Goal: Contribute content: Contribute content

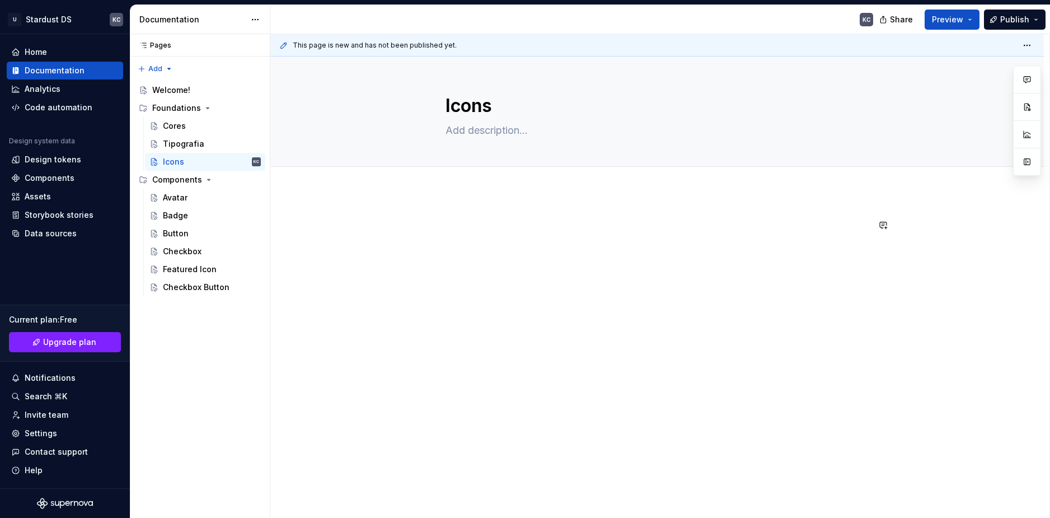
click at [814, 252] on div at bounding box center [657, 239] width 423 height 43
type textarea "*"
click at [891, 246] on div at bounding box center [657, 310] width 774 height 238
drag, startPoint x: 930, startPoint y: 266, endPoint x: 896, endPoint y: 266, distance: 34.1
drag, startPoint x: 896, startPoint y: 266, endPoint x: 524, endPoint y: 245, distance: 372.3
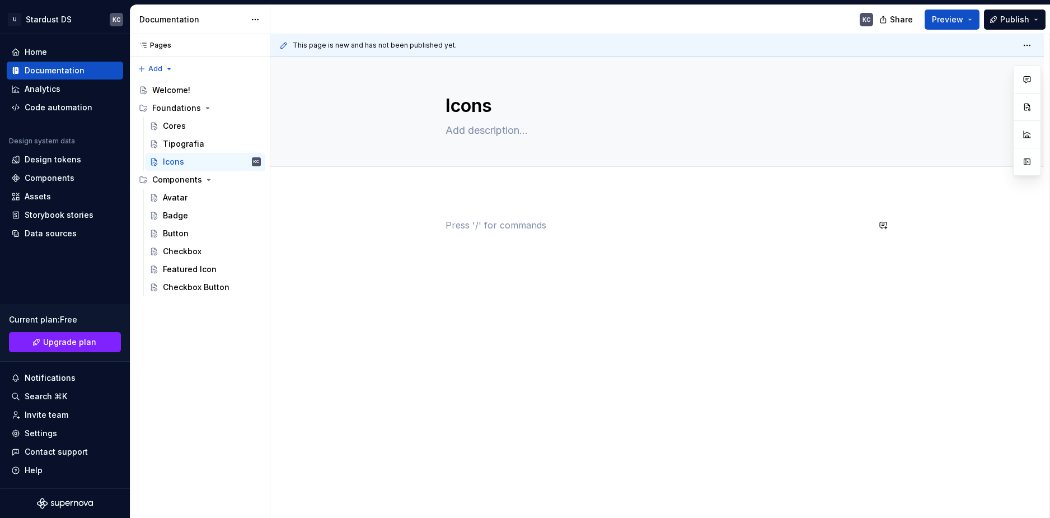
click at [524, 245] on div at bounding box center [657, 239] width 423 height 43
click at [488, 227] on p at bounding box center [657, 224] width 423 height 13
click at [423, 224] on button "button" at bounding box center [422, 225] width 16 height 16
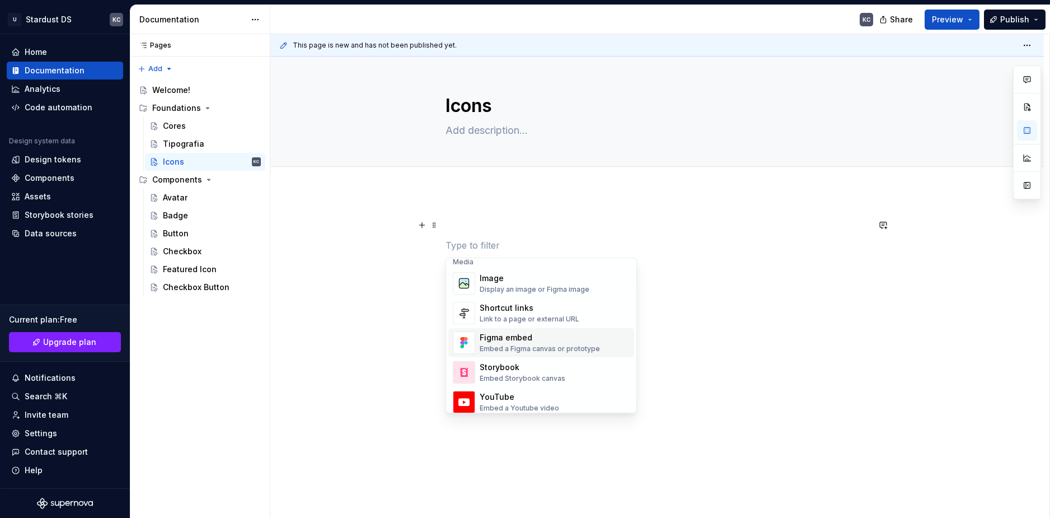
scroll to position [504, 0]
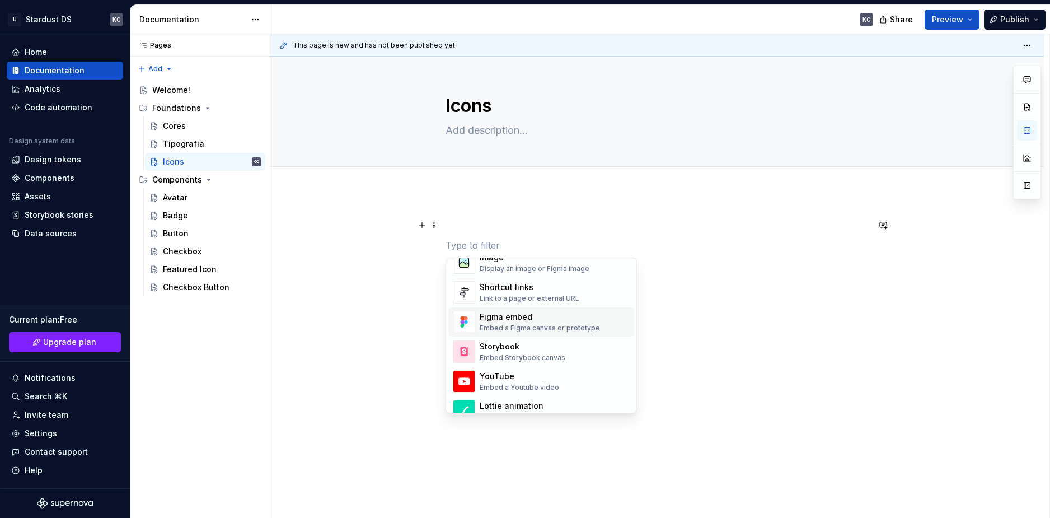
click at [553, 332] on div "Embed a Figma canvas or prototype" at bounding box center [540, 328] width 120 height 9
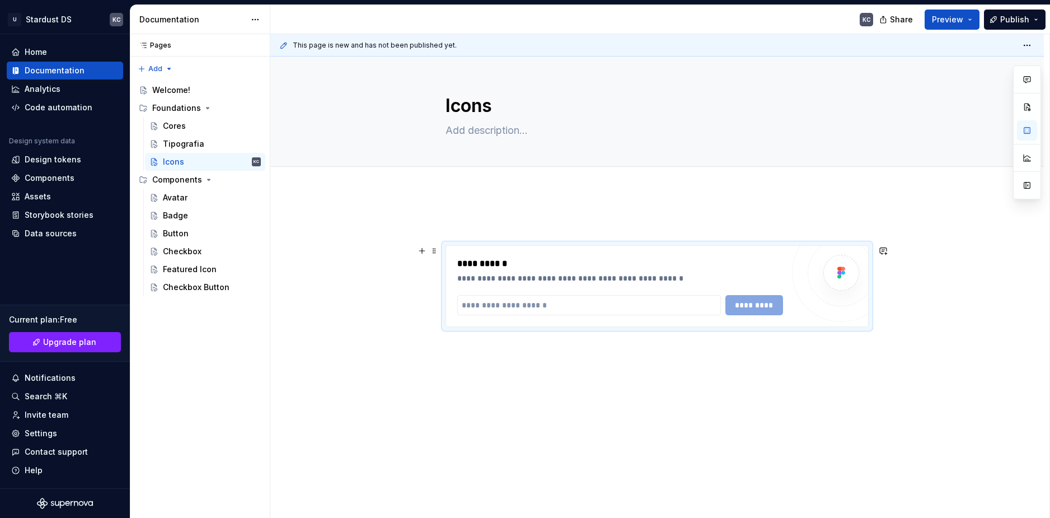
click at [751, 309] on div "*********" at bounding box center [620, 305] width 326 height 20
click at [636, 306] on input "text" at bounding box center [589, 305] width 264 height 20
click at [528, 307] on input "text" at bounding box center [589, 305] width 264 height 20
click at [526, 296] on input "text" at bounding box center [589, 305] width 264 height 20
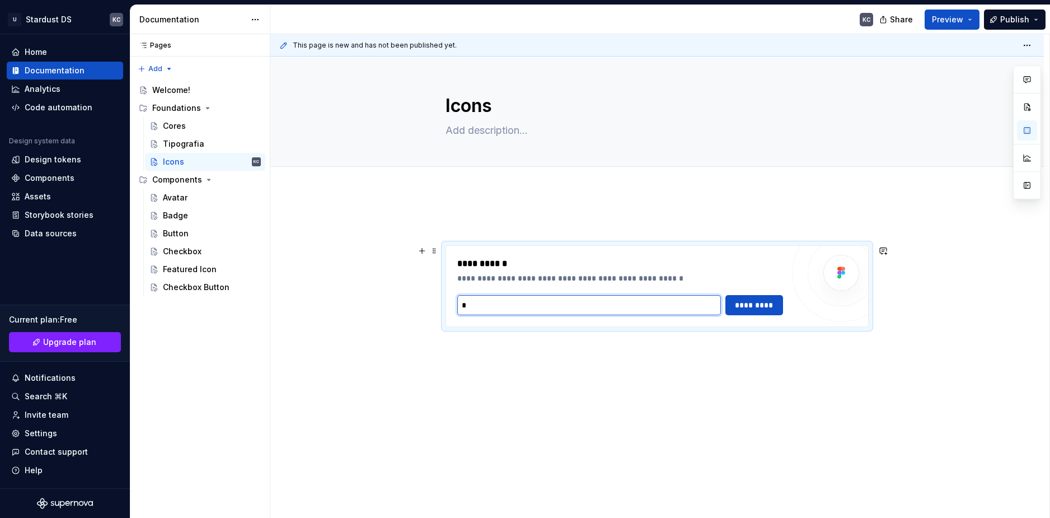
paste input "**********"
type input "*"
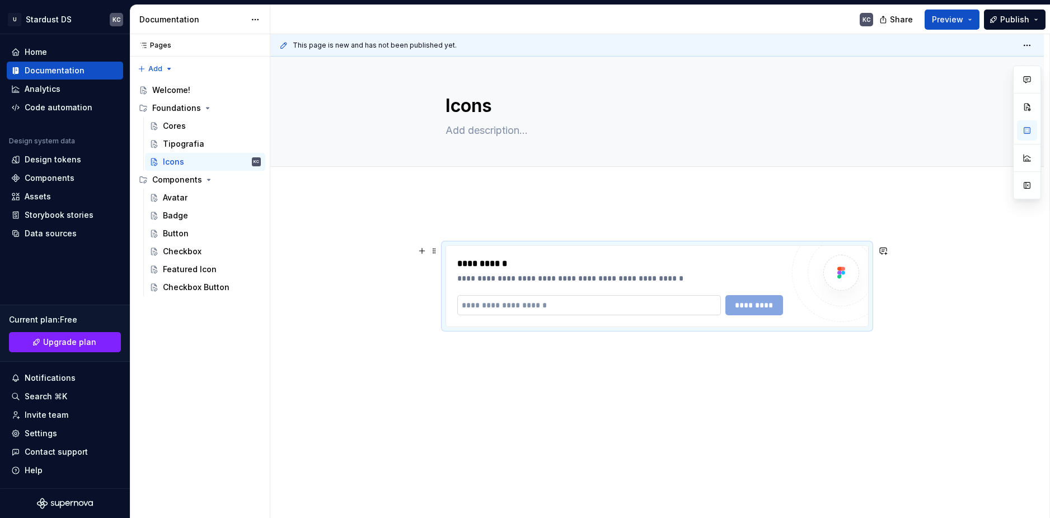
click at [567, 306] on input "text" at bounding box center [589, 305] width 264 height 20
paste input "**********"
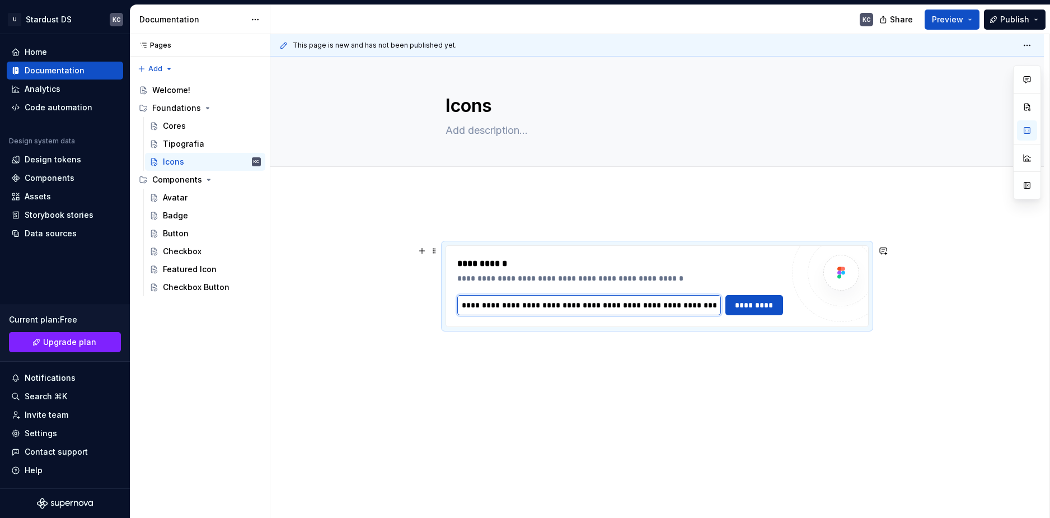
scroll to position [0, 239]
type input "**********"
click at [741, 306] on span "*********" at bounding box center [755, 305] width 44 height 11
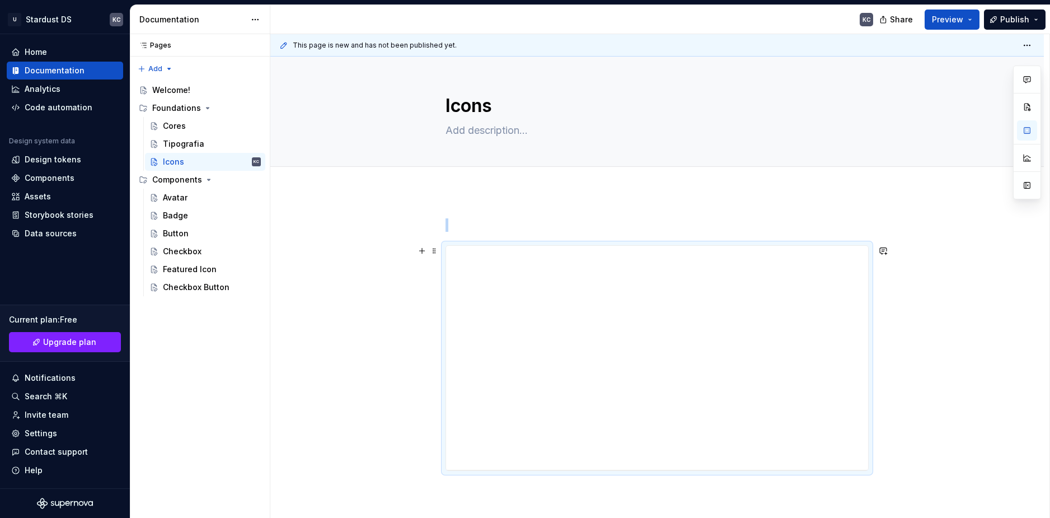
drag, startPoint x: 354, startPoint y: 361, endPoint x: 317, endPoint y: 298, distance: 73.5
drag, startPoint x: 317, startPoint y: 298, endPoint x: 910, endPoint y: 279, distance: 593.7
click at [910, 279] on div "**********" at bounding box center [657, 415] width 774 height 448
click at [544, 143] on div "**********" at bounding box center [657, 236] width 422 height 224
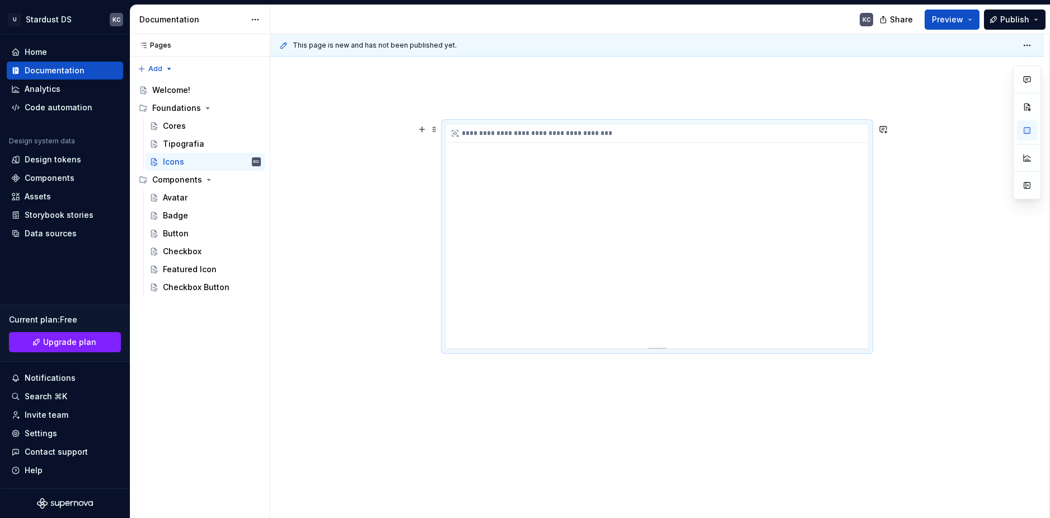
click at [455, 132] on icon at bounding box center [455, 133] width 6 height 6
click at [548, 222] on div "**********" at bounding box center [657, 236] width 422 height 224
click at [678, 195] on div "**********" at bounding box center [657, 236] width 422 height 224
click at [852, 303] on div "**********" at bounding box center [657, 236] width 422 height 224
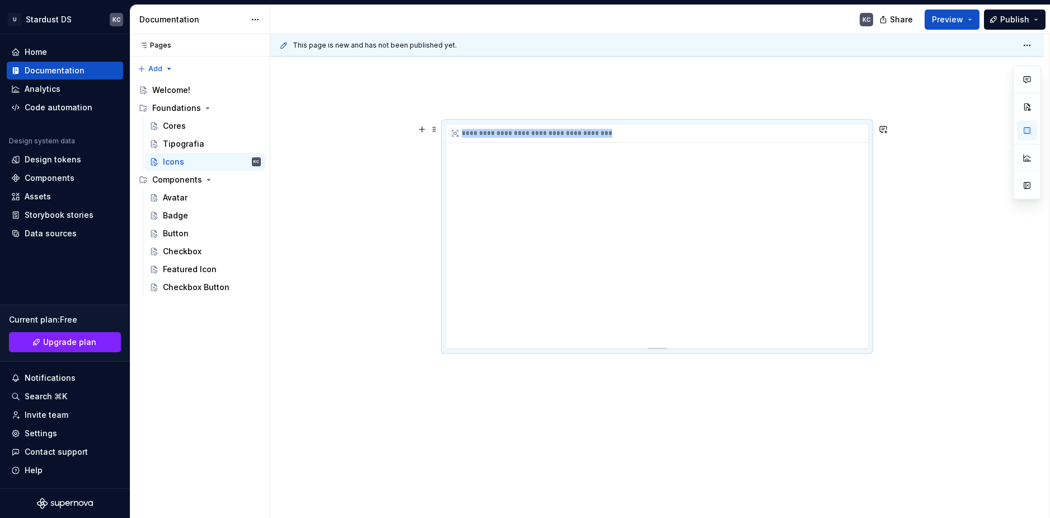
click at [851, 292] on div "**********" at bounding box center [657, 236] width 422 height 224
click at [851, 291] on div "**********" at bounding box center [657, 236] width 422 height 224
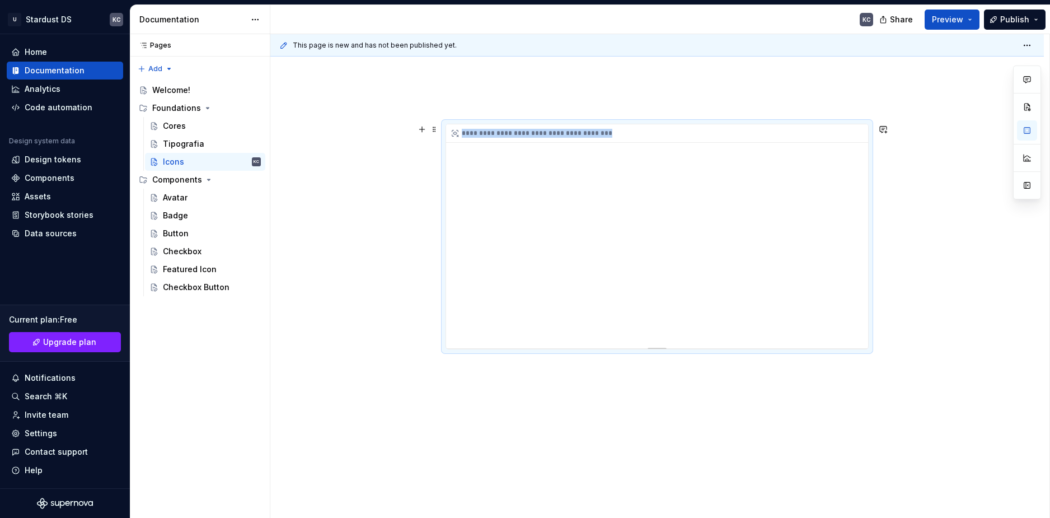
click at [851, 291] on div "**********" at bounding box center [657, 236] width 422 height 224
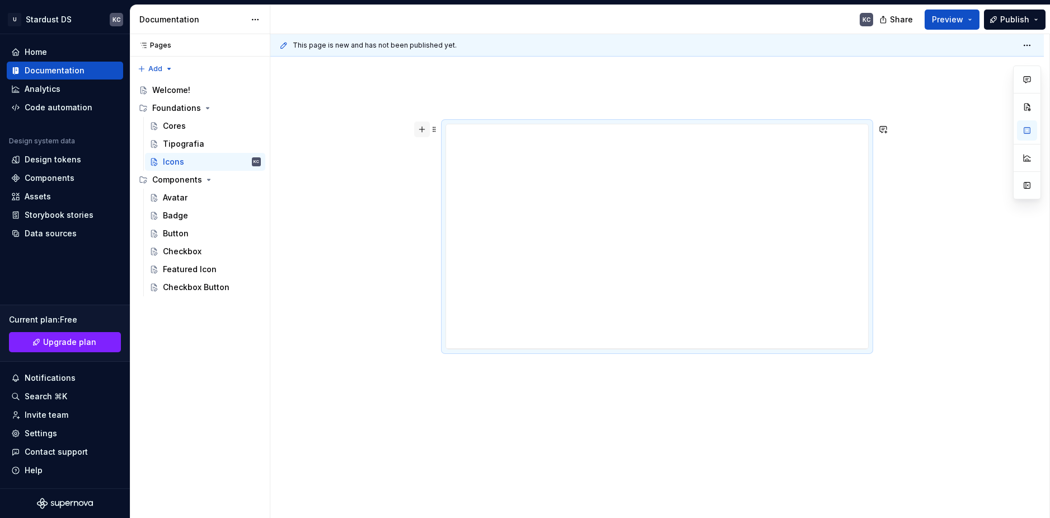
drag, startPoint x: 469, startPoint y: 135, endPoint x: 420, endPoint y: 129, distance: 49.1
click at [420, 129] on button "button" at bounding box center [422, 129] width 16 height 16
click at [439, 128] on div "**********" at bounding box center [657, 307] width 774 height 475
click at [437, 131] on span at bounding box center [434, 129] width 9 height 16
click at [465, 225] on div "Delete" at bounding box center [487, 228] width 73 height 11
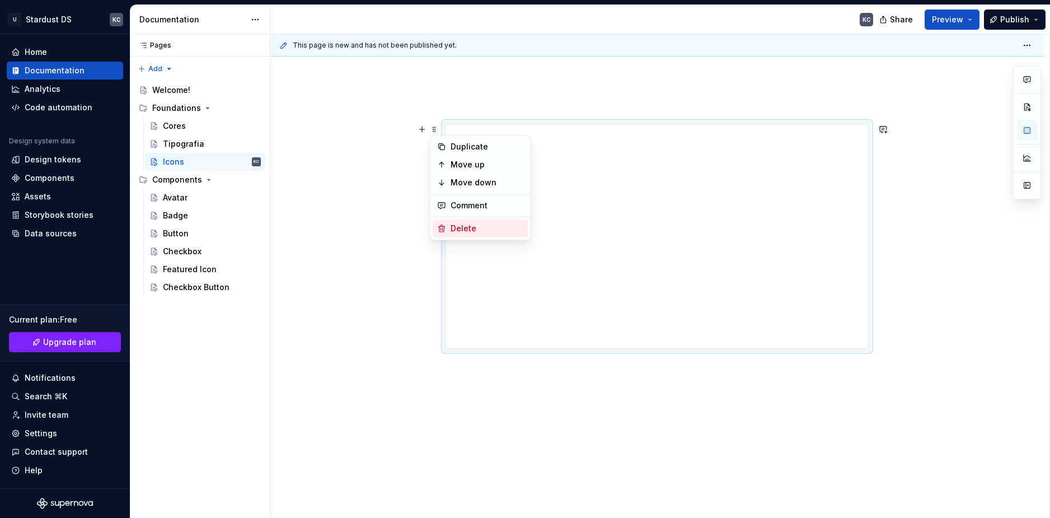
scroll to position [0, 0]
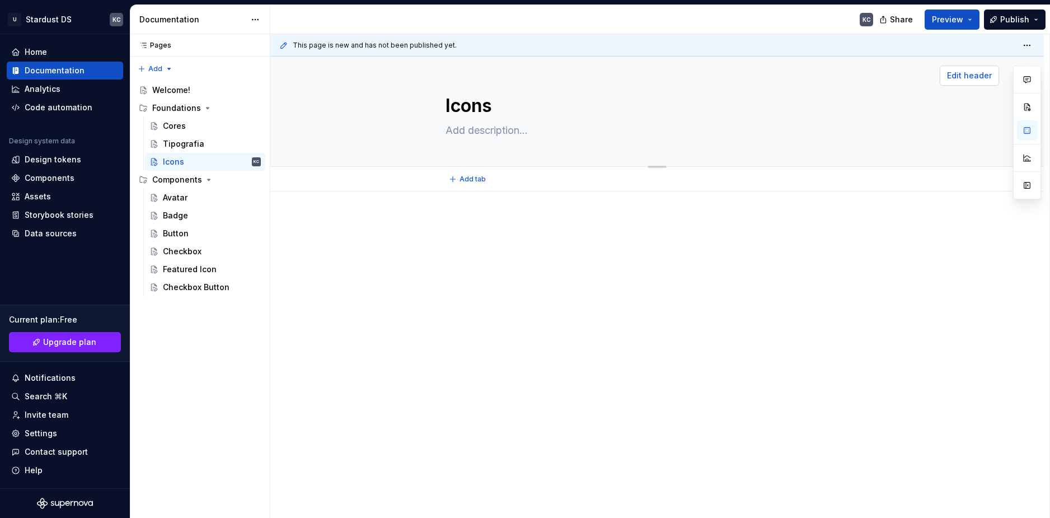
click at [958, 83] on button "Edit header" at bounding box center [969, 75] width 59 height 20
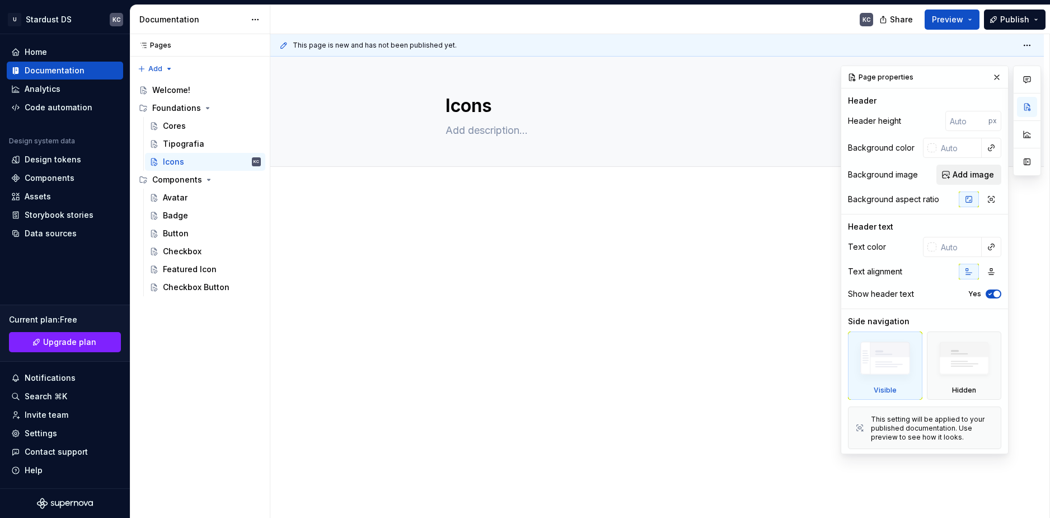
click at [970, 172] on span "Add image" at bounding box center [973, 174] width 41 height 11
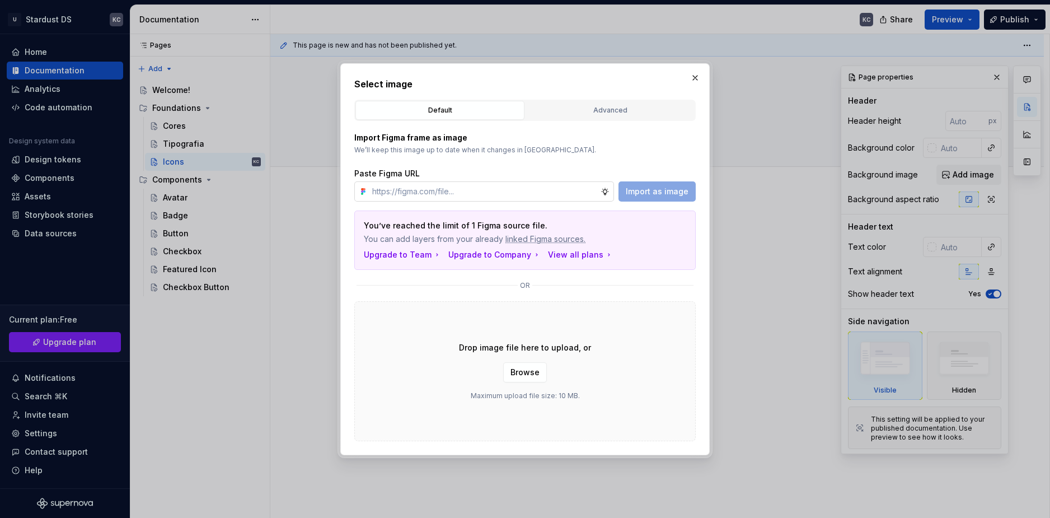
click at [480, 195] on input "text" at bounding box center [484, 191] width 233 height 20
click at [676, 195] on div "Import as image" at bounding box center [657, 191] width 77 height 20
click at [461, 199] on input "text" at bounding box center [484, 191] width 233 height 20
click at [651, 292] on div "or" at bounding box center [524, 285] width 341 height 13
click at [622, 110] on div "Advanced" at bounding box center [610, 110] width 161 height 11
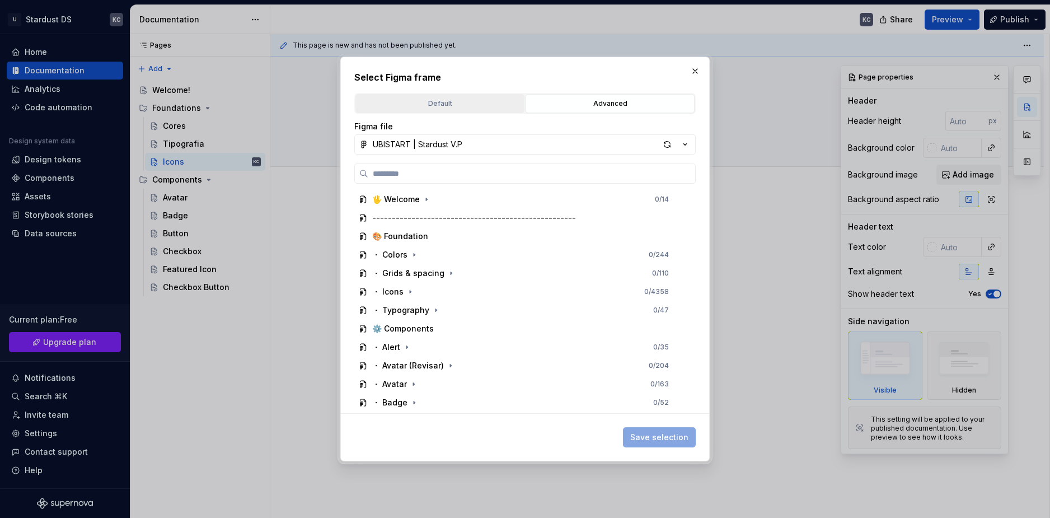
click at [438, 107] on div "Default" at bounding box center [439, 103] width 161 height 11
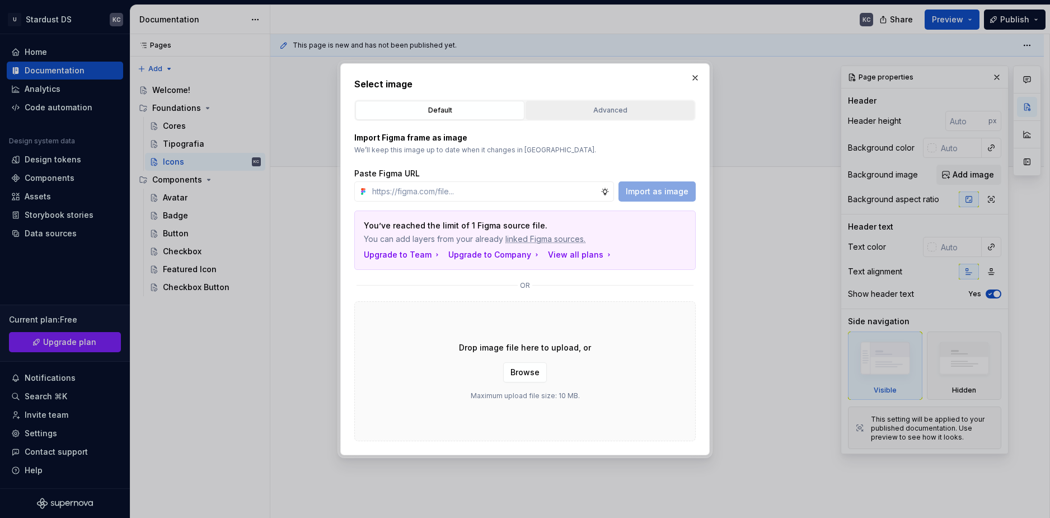
click at [575, 104] on button "Advanced" at bounding box center [610, 110] width 169 height 19
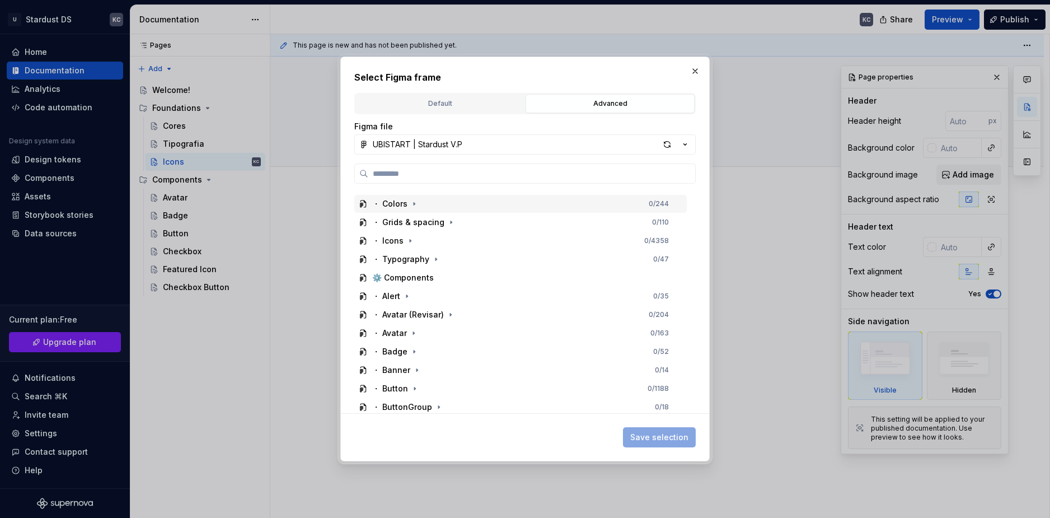
scroll to position [56, 0]
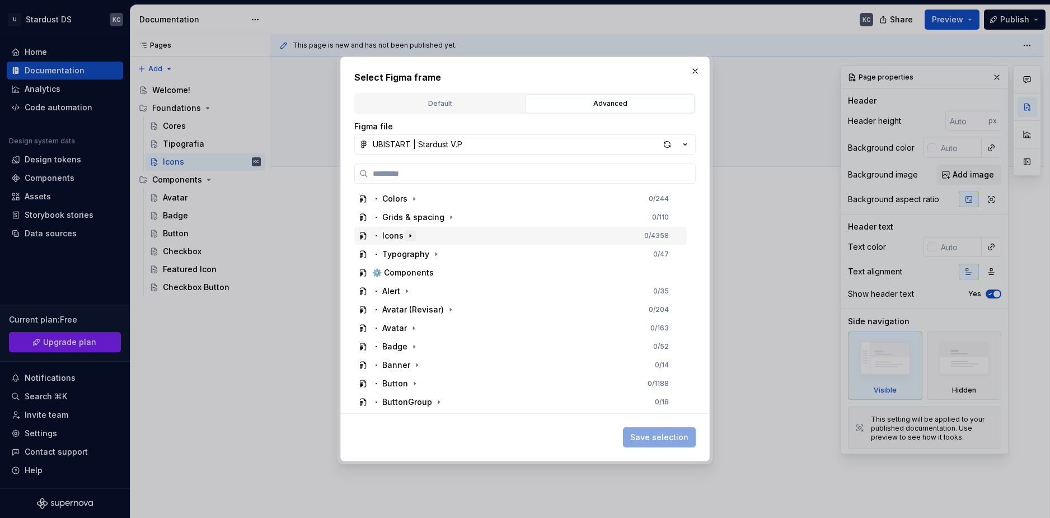
click at [408, 239] on icon "button" at bounding box center [410, 235] width 9 height 9
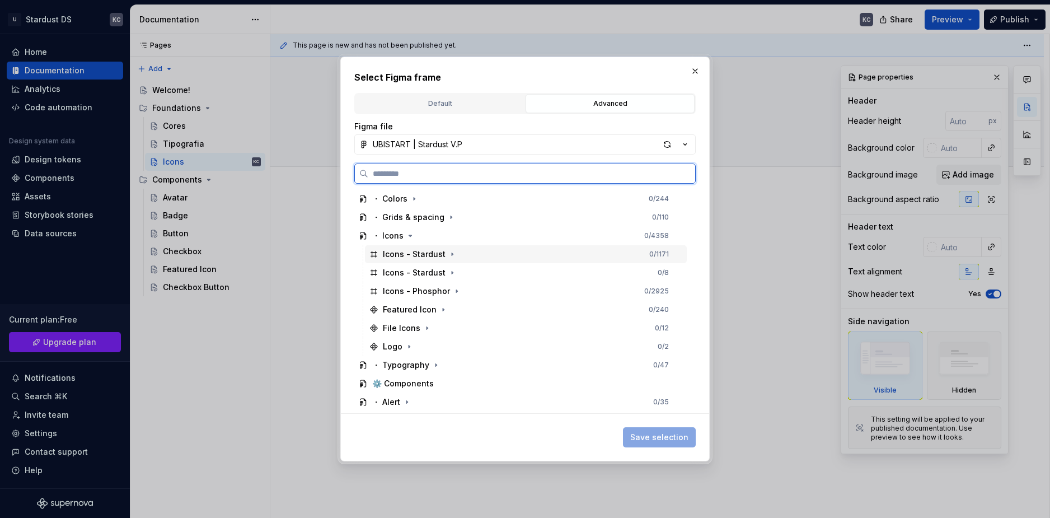
click at [467, 254] on div "Icons - Stardust 0 / 1171" at bounding box center [526, 254] width 322 height 18
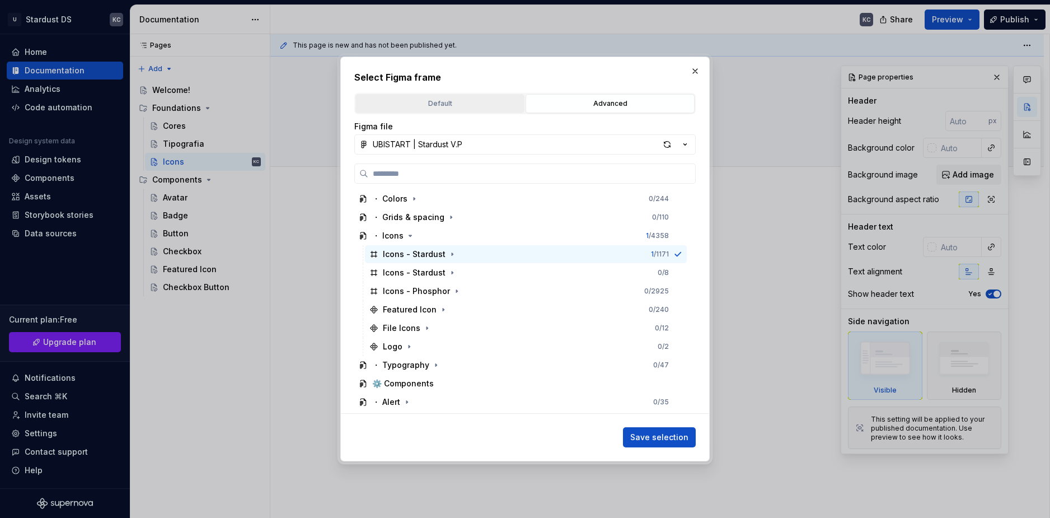
click at [436, 113] on button "Default" at bounding box center [439, 103] width 169 height 19
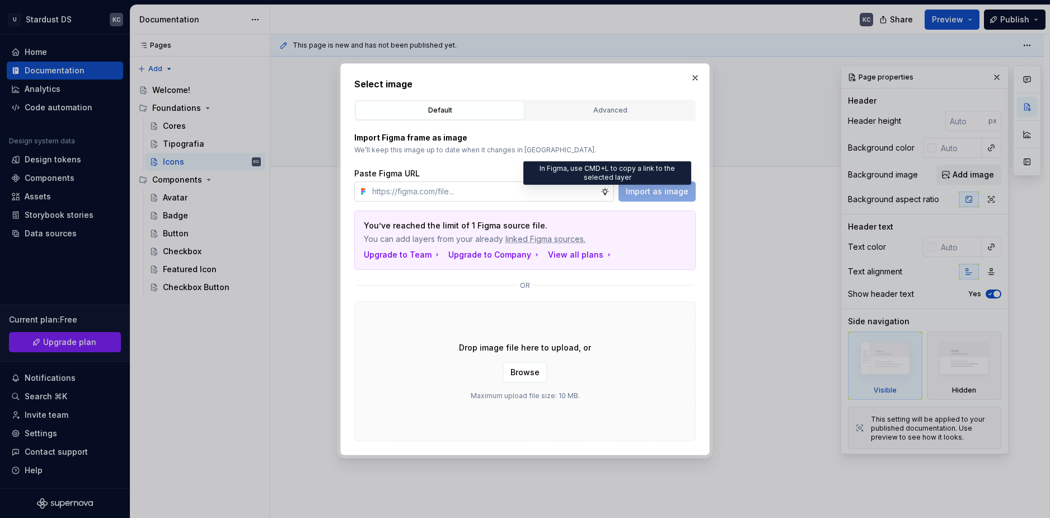
click at [606, 191] on icon at bounding box center [605, 191] width 9 height 9
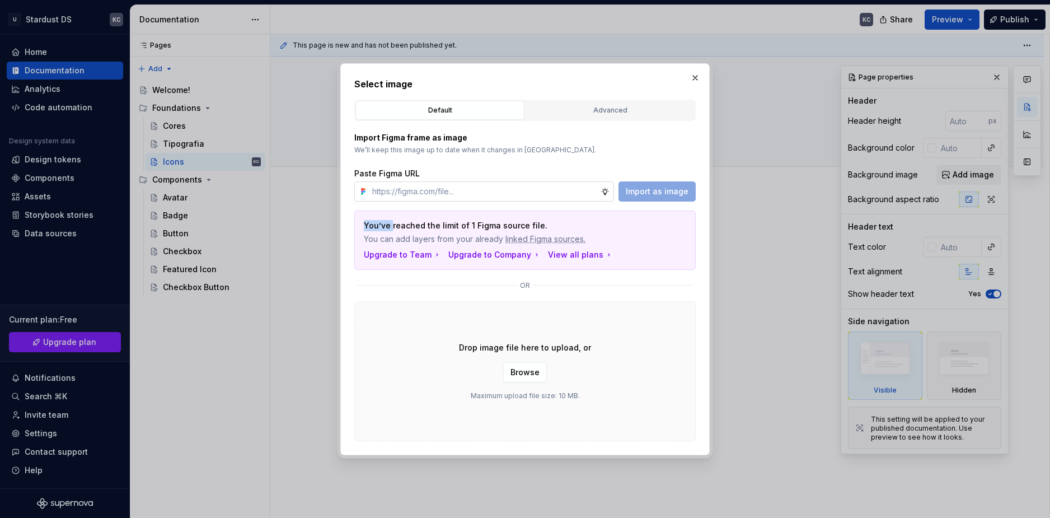
click at [606, 191] on icon at bounding box center [605, 191] width 9 height 9
click at [418, 137] on p "Import Figma frame as image" at bounding box center [524, 137] width 341 height 11
click at [518, 373] on span "Browse" at bounding box center [525, 372] width 29 height 11
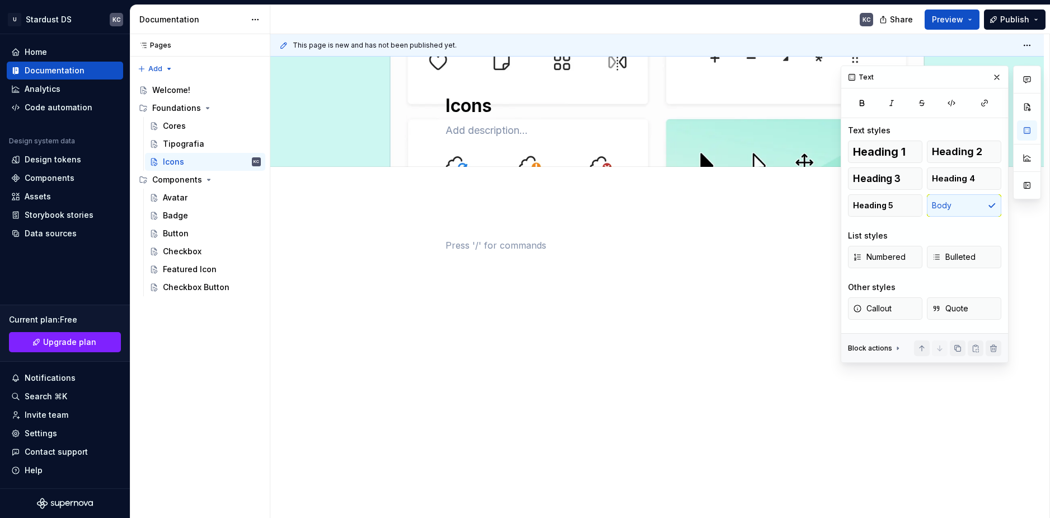
drag, startPoint x: 555, startPoint y: 288, endPoint x: 552, endPoint y: 295, distance: 8.0
drag, startPoint x: 552, startPoint y: 295, endPoint x: 495, endPoint y: 130, distance: 174.6
click at [495, 130] on textarea at bounding box center [654, 130] width 423 height 18
click at [198, 148] on div "Tipografia" at bounding box center [183, 143] width 41 height 11
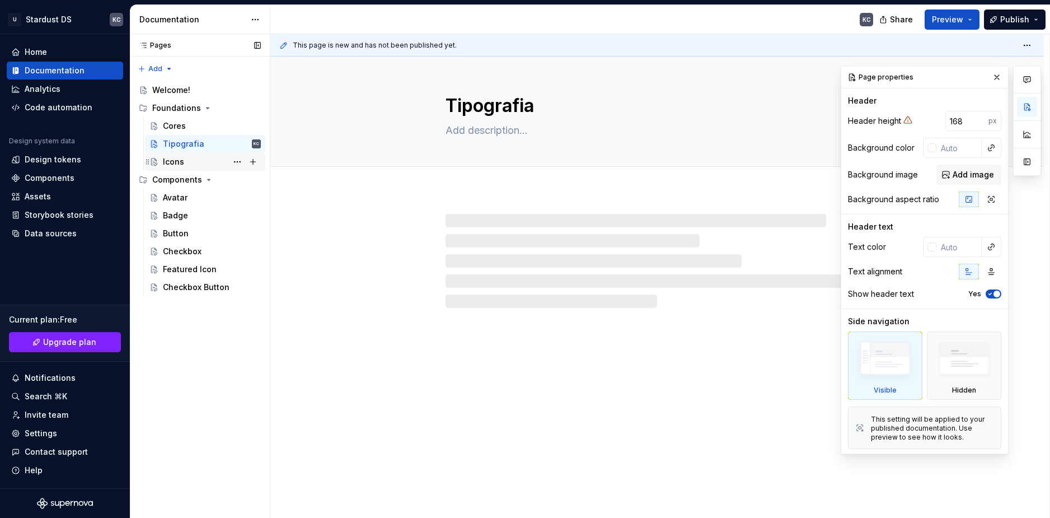
click at [179, 162] on div "Icons" at bounding box center [173, 161] width 21 height 11
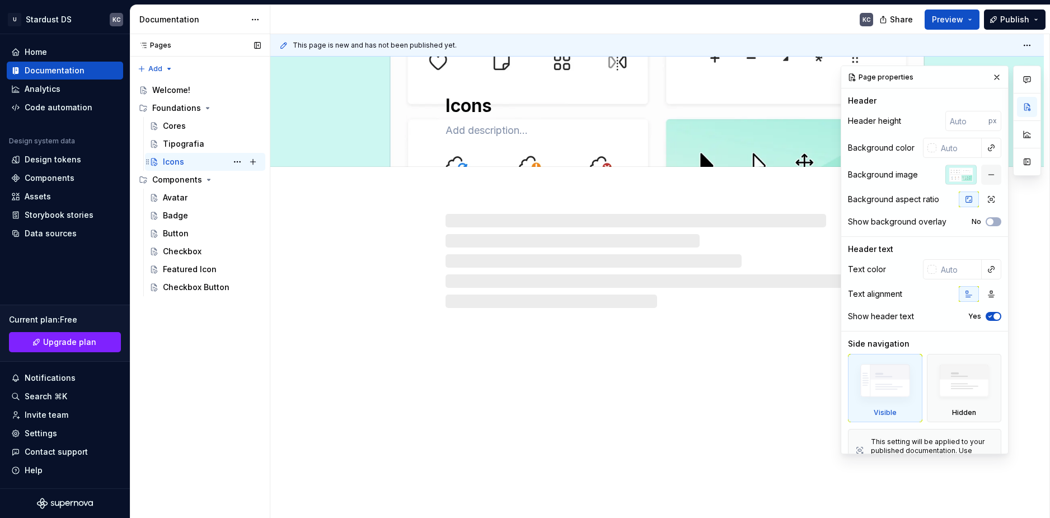
click at [179, 162] on div "Icons" at bounding box center [173, 161] width 21 height 11
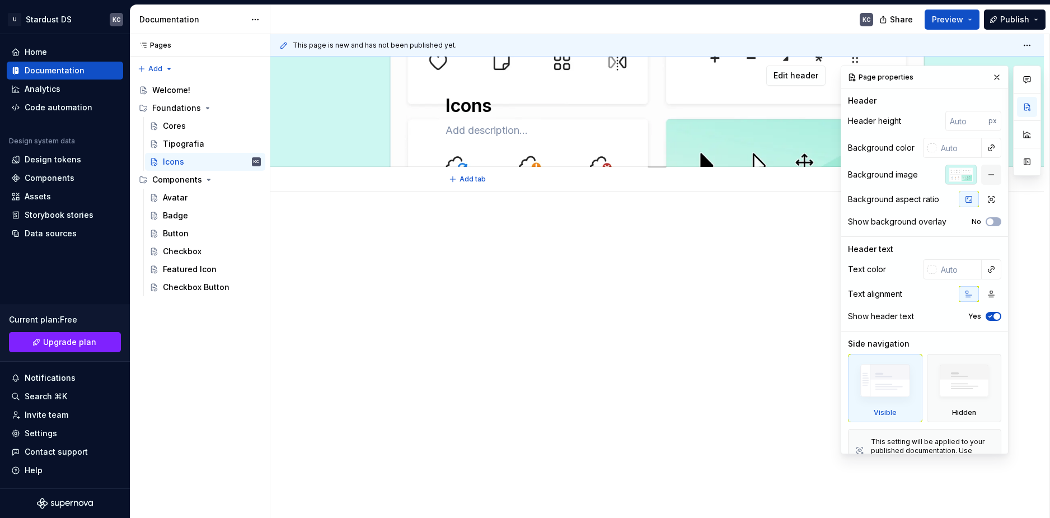
click at [474, 104] on textarea "Icons" at bounding box center [654, 105] width 423 height 27
click at [480, 105] on textarea "Icons" at bounding box center [654, 105] width 423 height 27
type textarea "*"
type textarea "Icones"
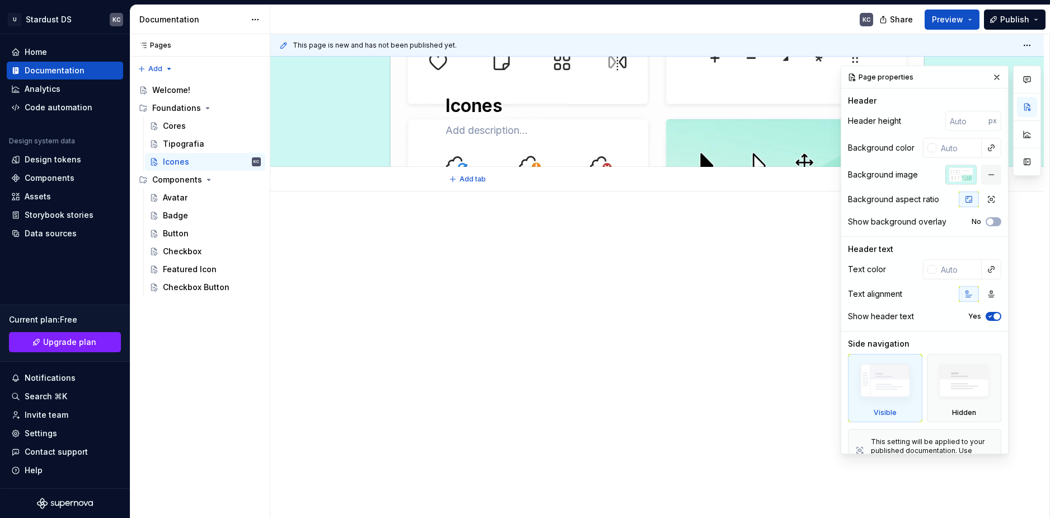
type textarea "*"
type textarea "Icones"
click at [521, 219] on div "This page is new and has not been published yet. Icones Edit header" at bounding box center [659, 276] width 779 height 484
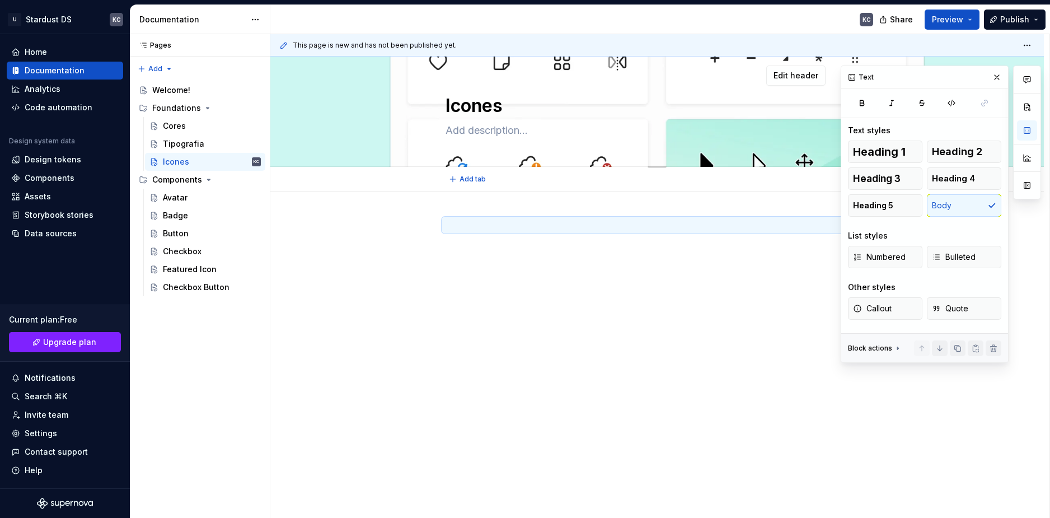
click at [470, 100] on textarea "Icones" at bounding box center [654, 105] width 423 height 27
drag, startPoint x: 470, startPoint y: 100, endPoint x: 300, endPoint y: 260, distance: 233.3
click at [300, 260] on div at bounding box center [657, 310] width 774 height 238
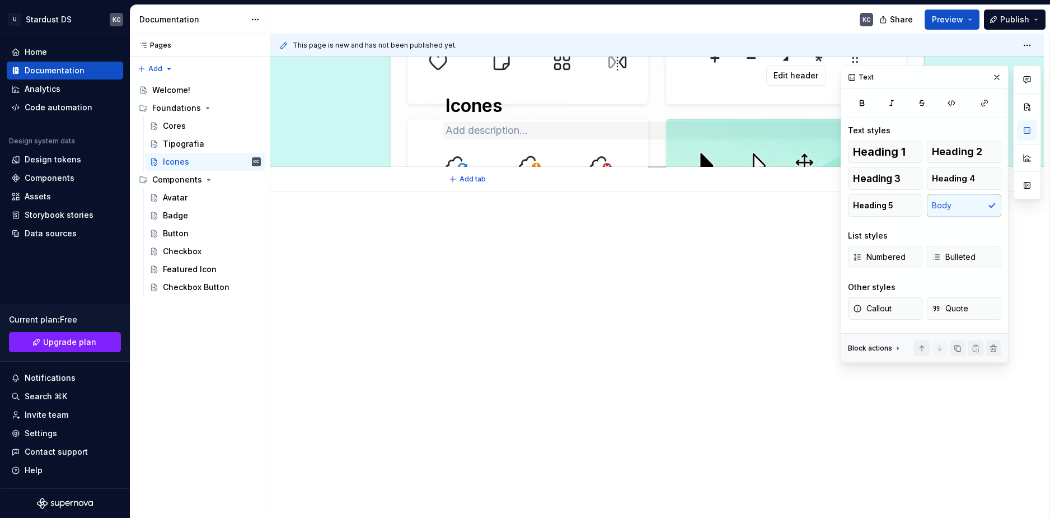
type textarea "*"
type textarea "Ícones"
type textarea "*"
type textarea "Ícones"
click at [464, 134] on textarea at bounding box center [654, 130] width 423 height 18
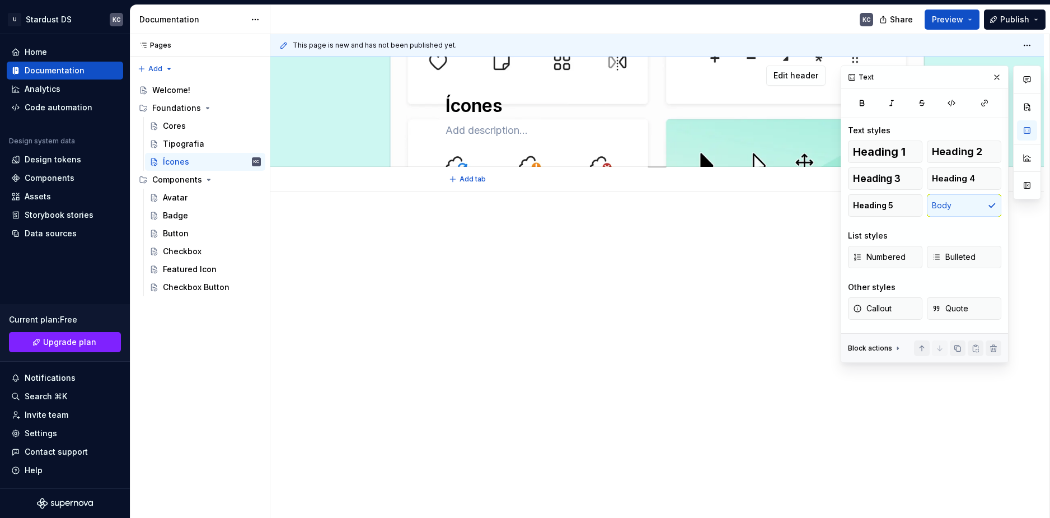
click at [464, 134] on textarea at bounding box center [654, 130] width 423 height 18
paste textarea "A tipografia define o conjunto de fontes, tamanhos, pesos e espaçamentos que ga…"
type textarea "*"
type textarea "A tipografia define o conjunto de fontes, tamanhos, pesos e espaçamentos que ga…"
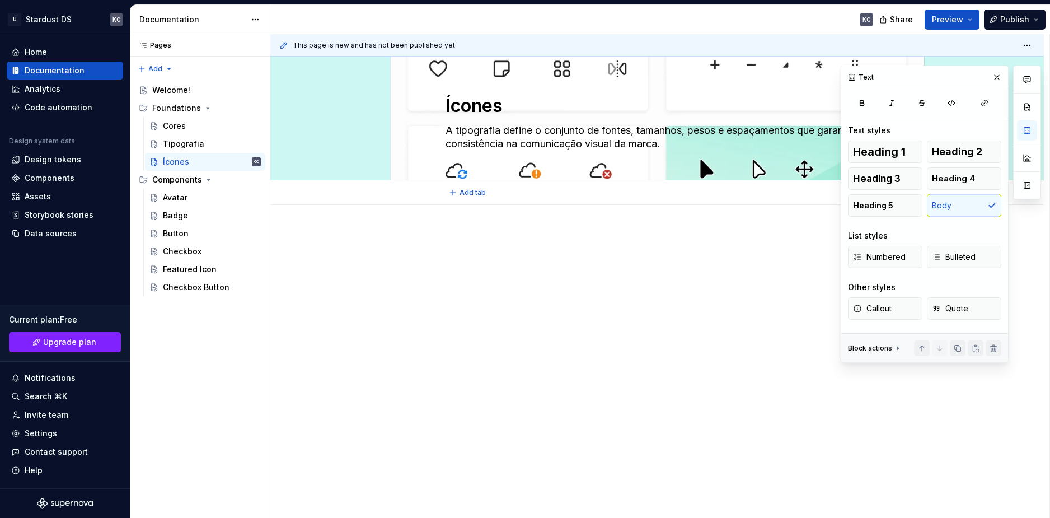
type textarea "*"
type textarea "A tipografia define o conjunto de fontes, tamanhos, pesos e espaçamentos que ga…"
click at [639, 319] on div at bounding box center [657, 324] width 774 height 238
click at [411, 214] on div at bounding box center [657, 324] width 774 height 238
click at [174, 147] on div "Tipografia" at bounding box center [183, 143] width 41 height 11
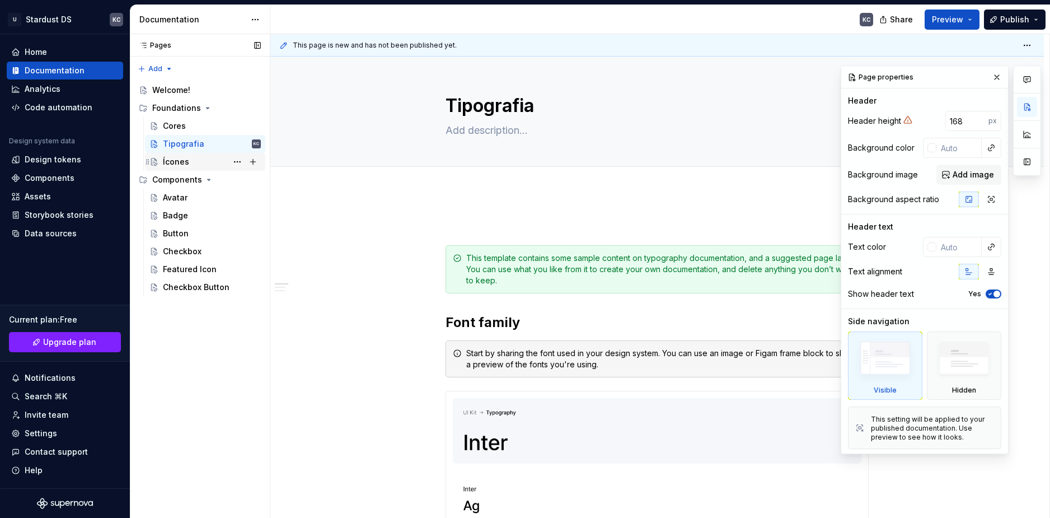
click at [173, 163] on div "Ícones" at bounding box center [176, 161] width 26 height 11
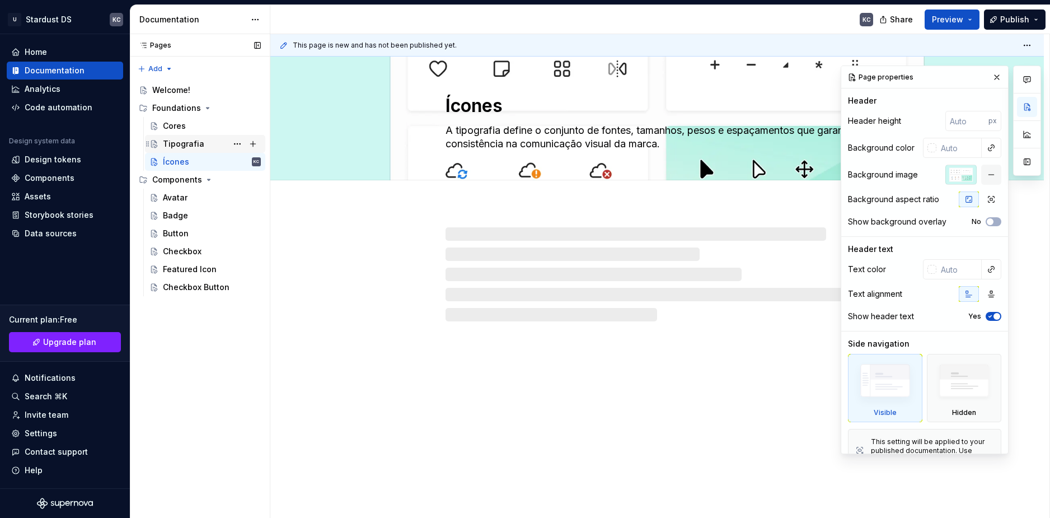
click at [176, 143] on div "Tipografia" at bounding box center [183, 143] width 41 height 11
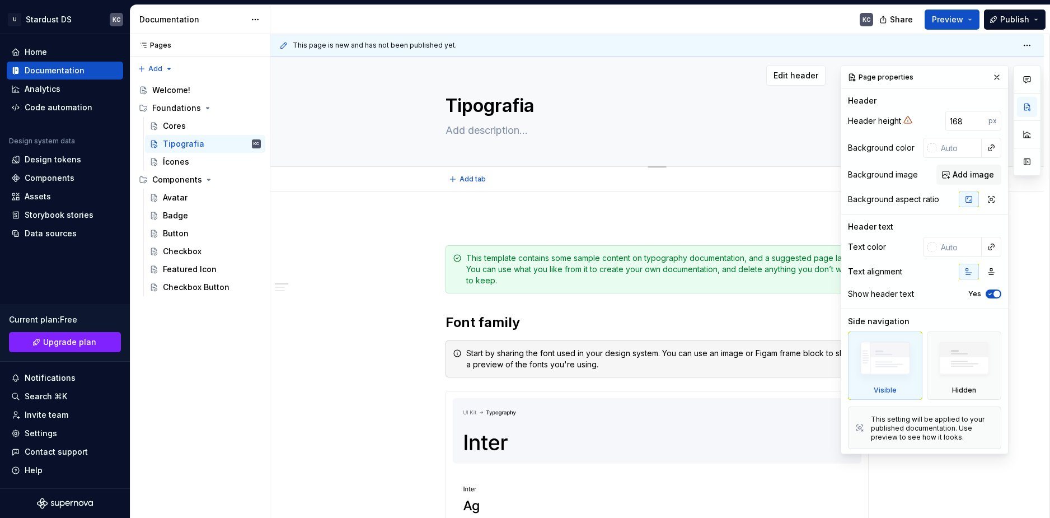
click at [481, 126] on textarea at bounding box center [654, 130] width 423 height 18
paste textarea "A tipografia define o conjunto de fontes, tamanhos, pesos e espaçamentos que ga…"
type textarea "*"
type textarea "A tipografia define o conjunto de fontes, tamanhos, pesos e espaçamentos que ga…"
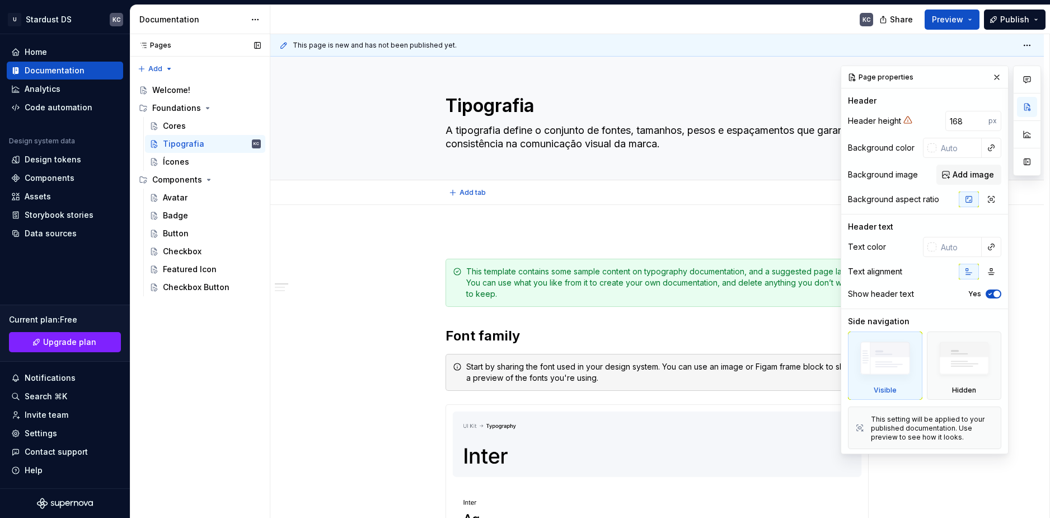
type textarea "*"
type textarea "A tipografia define o conjunto de fontes, tamanhos, pesos e espaçamentos que ga…"
click at [196, 157] on div "Ícones" at bounding box center [212, 162] width 98 height 16
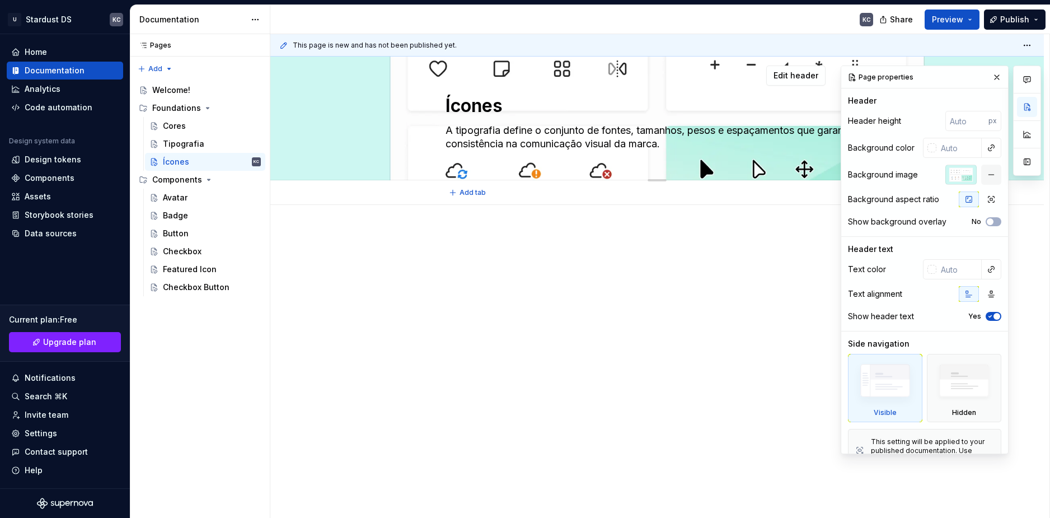
click at [494, 131] on textarea "A tipografia define o conjunto de fontes, tamanhos, pesos e espaçamentos que ga…" at bounding box center [654, 136] width 423 height 31
paste textarea "Os ícones são elementos gráficos simples e universais que complementam a interf…"
type textarea "*"
type textarea "Os ícones são elementos gráficos simples e universais que complementam a interf…"
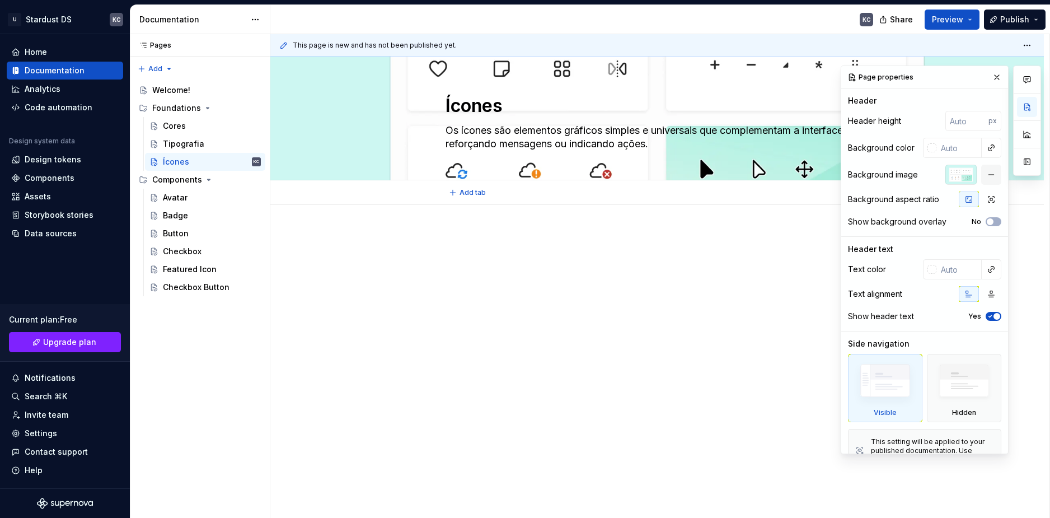
type textarea "*"
type textarea "Os ícones são elementos gráficos simples e universais que complementam a interf…"
drag, startPoint x: 525, startPoint y: 288, endPoint x: 443, endPoint y: 238, distance: 95.9
click at [525, 287] on div "This page is new and has not been published yet. Ícones Os ícones são elementos…" at bounding box center [659, 276] width 779 height 484
click at [177, 146] on div "Tipografia" at bounding box center [183, 143] width 41 height 11
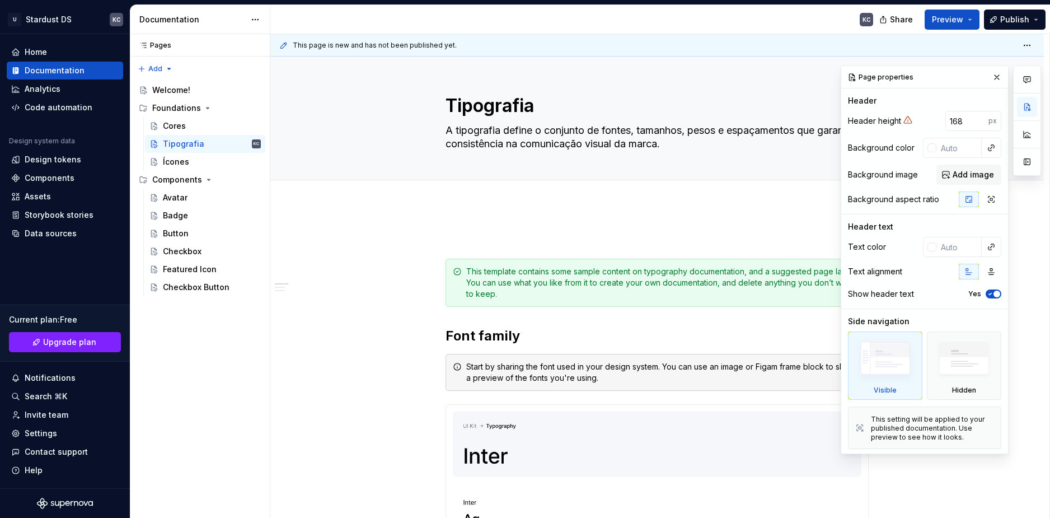
click at [994, 79] on button "button" at bounding box center [997, 77] width 16 height 16
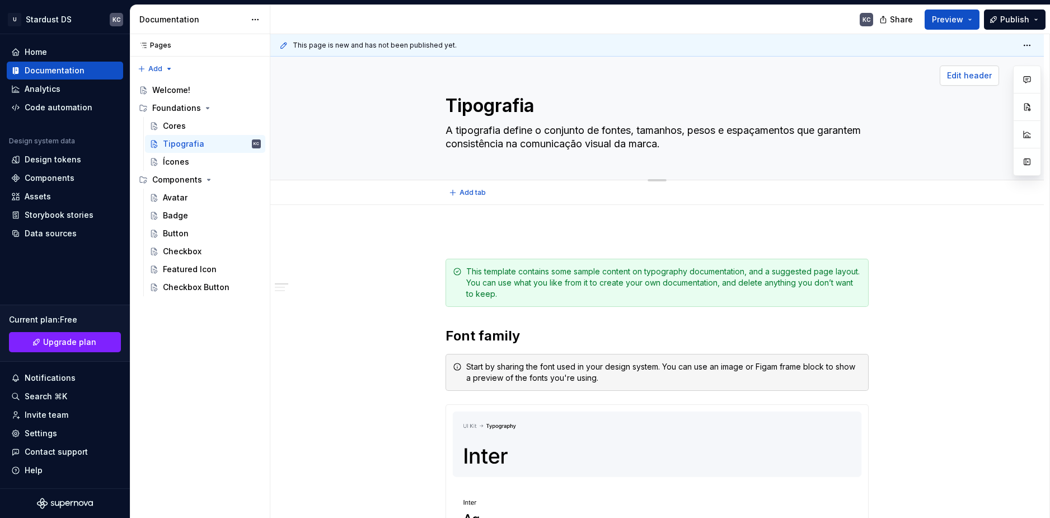
click at [962, 77] on span "Edit header" at bounding box center [969, 75] width 45 height 11
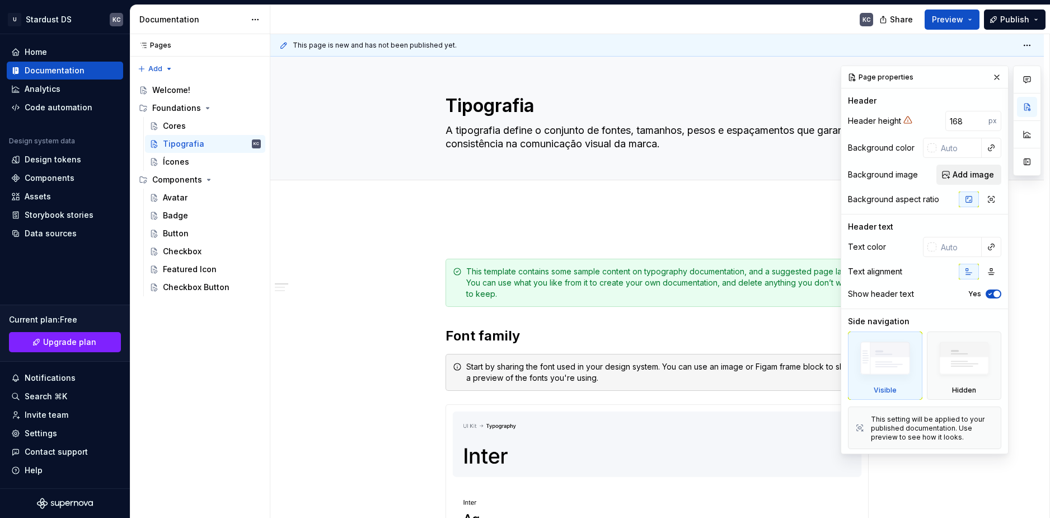
click at [968, 176] on span "Add image" at bounding box center [973, 174] width 41 height 11
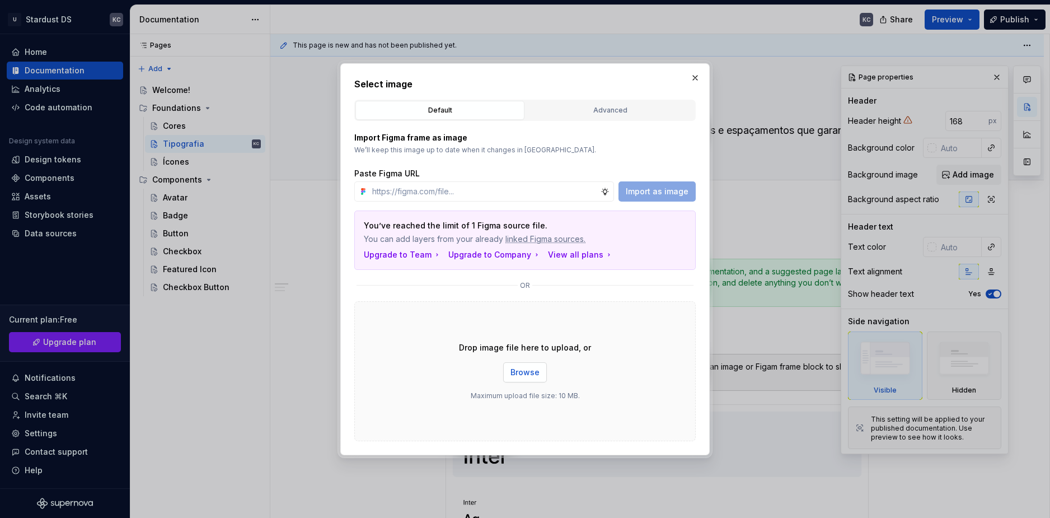
click at [534, 375] on span "Browse" at bounding box center [525, 372] width 29 height 11
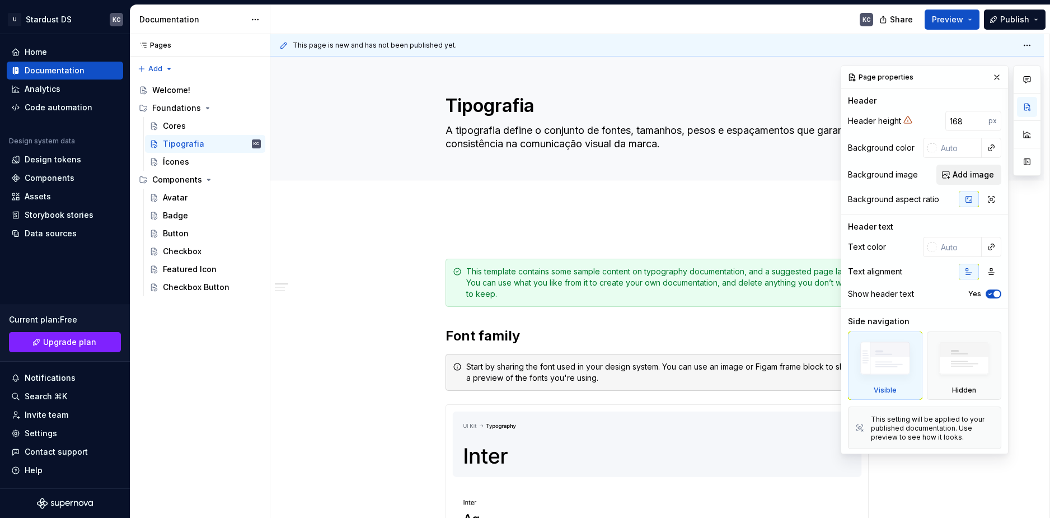
click at [965, 169] on span "Add image" at bounding box center [973, 174] width 41 height 11
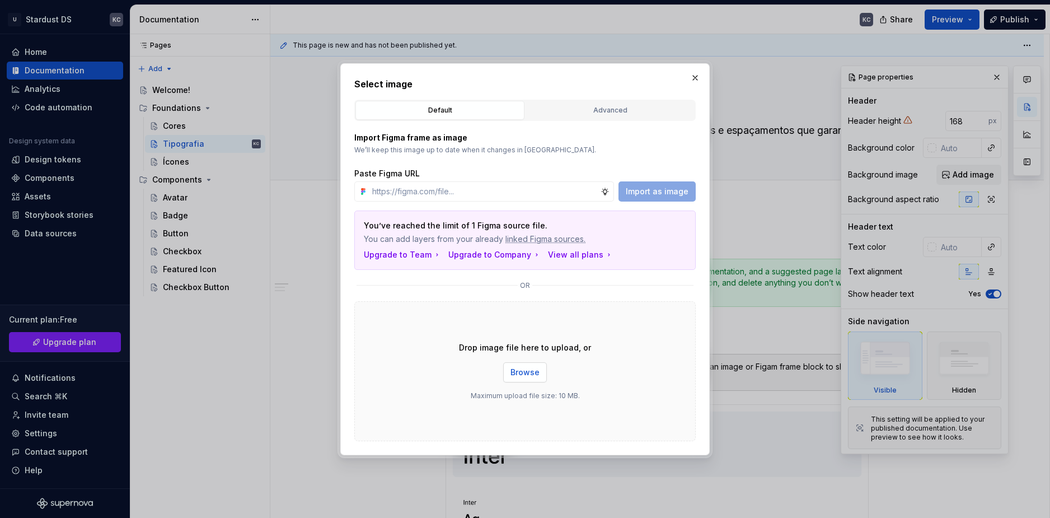
click at [520, 373] on span "Browse" at bounding box center [525, 372] width 29 height 11
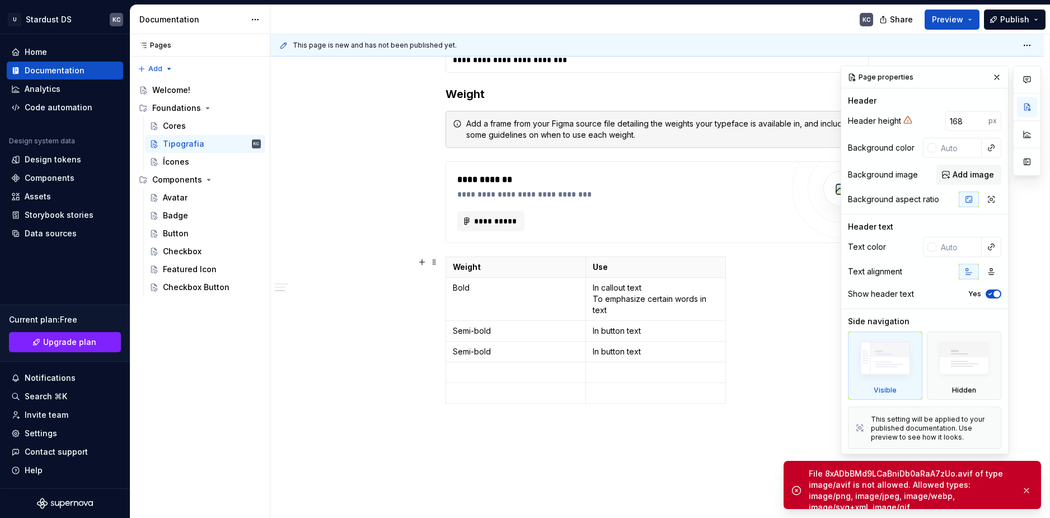
scroll to position [1286, 0]
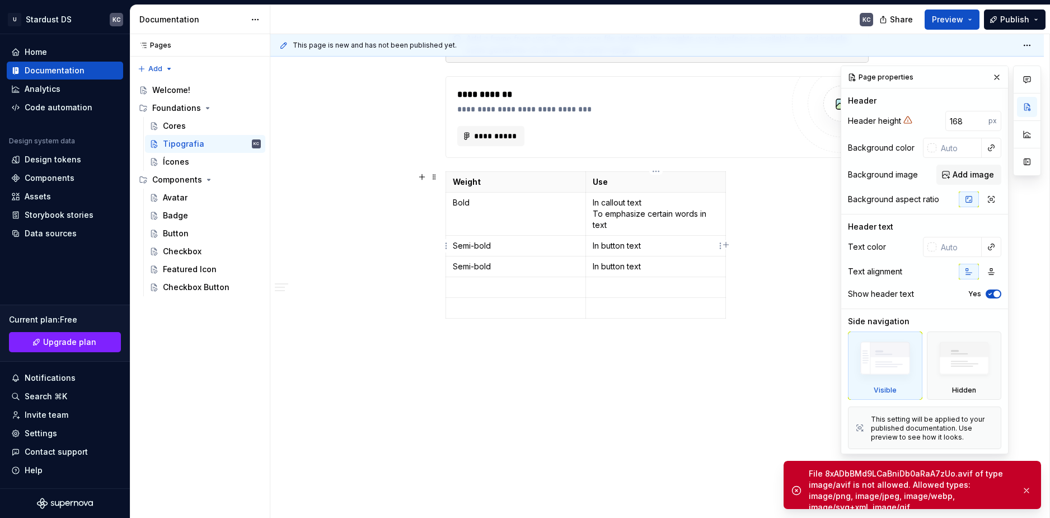
click at [643, 238] on td "In button text" at bounding box center [656, 245] width 140 height 21
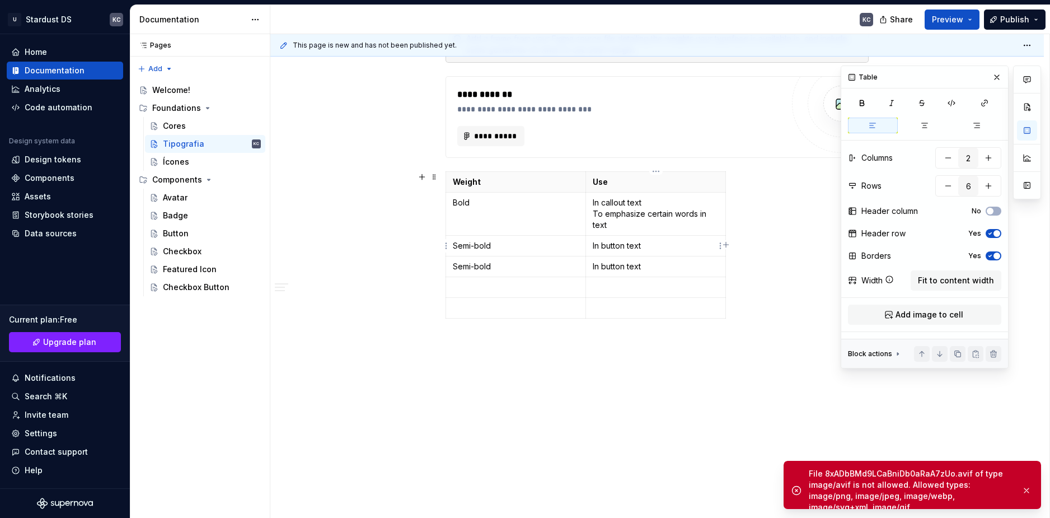
drag, startPoint x: 638, startPoint y: 248, endPoint x: 631, endPoint y: 238, distance: 11.3
click at [636, 245] on td "In button text" at bounding box center [656, 245] width 140 height 21
click at [631, 238] on td "In button text" at bounding box center [656, 245] width 140 height 21
click at [630, 237] on td "In button text" at bounding box center [656, 245] width 140 height 21
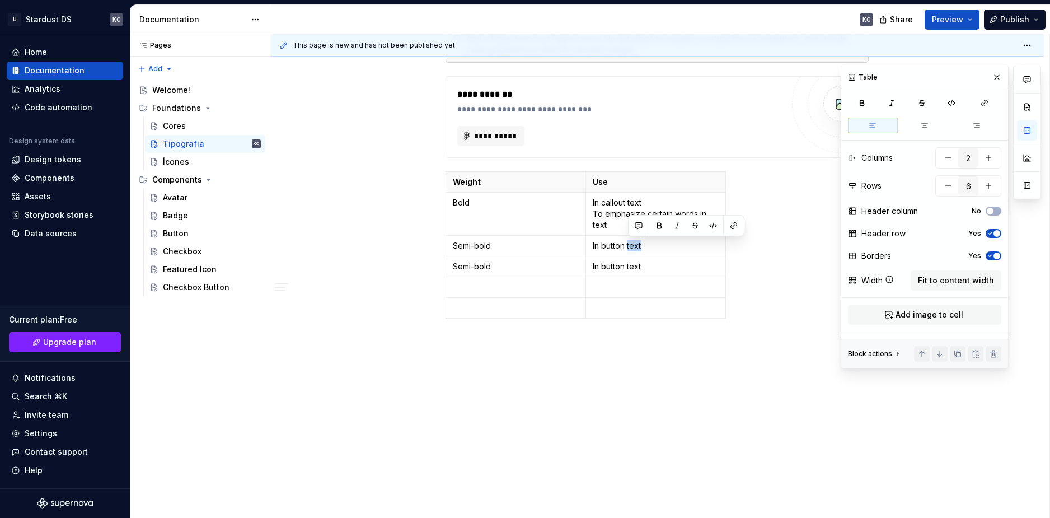
click at [663, 378] on div "**********" at bounding box center [659, 276] width 779 height 484
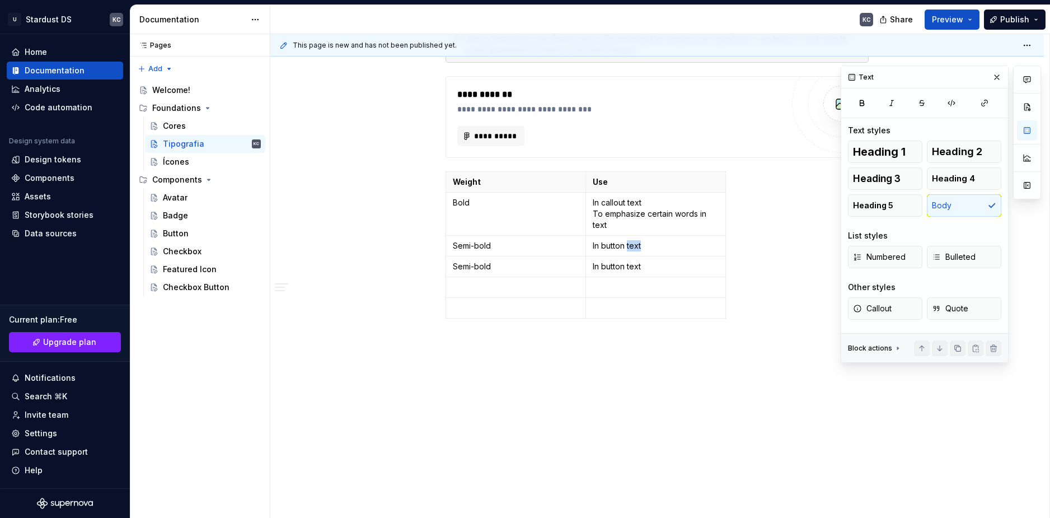
type textarea "*"
click at [680, 248] on p "In button text" at bounding box center [656, 245] width 126 height 11
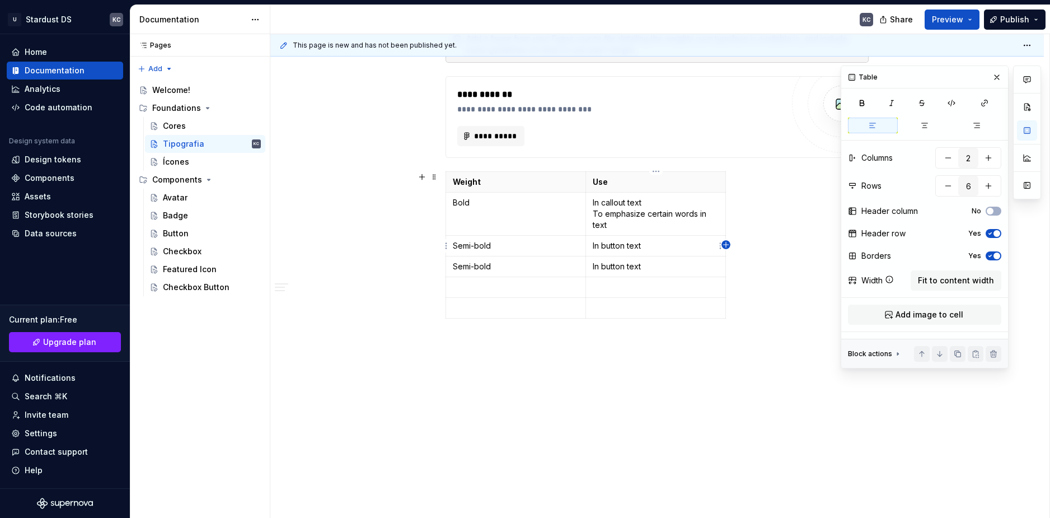
click at [724, 249] on icon "button" at bounding box center [726, 244] width 9 height 9
type input "3"
drag, startPoint x: 746, startPoint y: 227, endPoint x: 834, endPoint y: 231, distance: 88.0
click at [834, 231] on div "Weight Use Bold In callout text To emphasize certain words in text Semi-bold In…" at bounding box center [657, 247] width 423 height 152
click at [731, 251] on td at bounding box center [779, 245] width 107 height 21
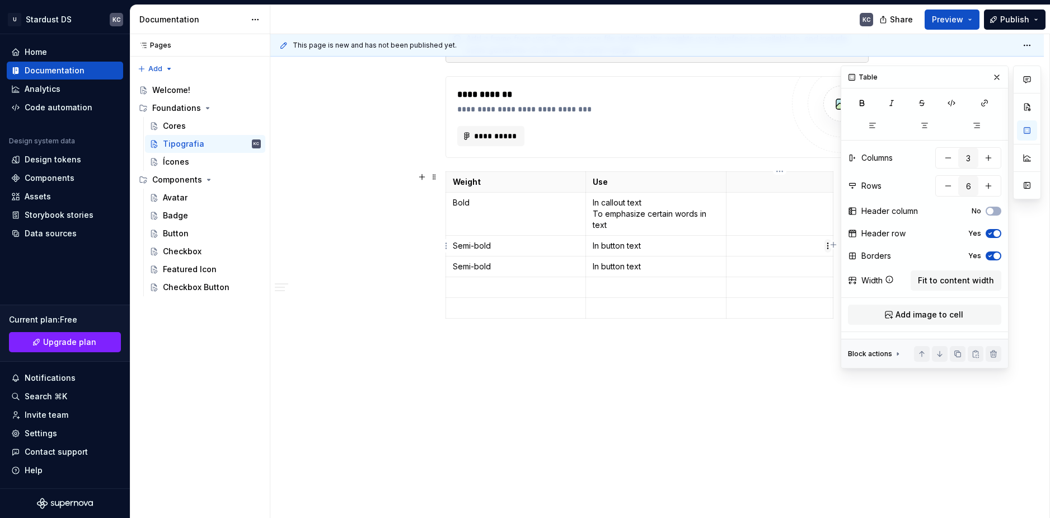
click at [828, 245] on html "U Stardust DS KC Home Documentation Analytics Code automation Design system dat…" at bounding box center [525, 259] width 1050 height 518
click at [837, 265] on icon at bounding box center [836, 266] width 9 height 9
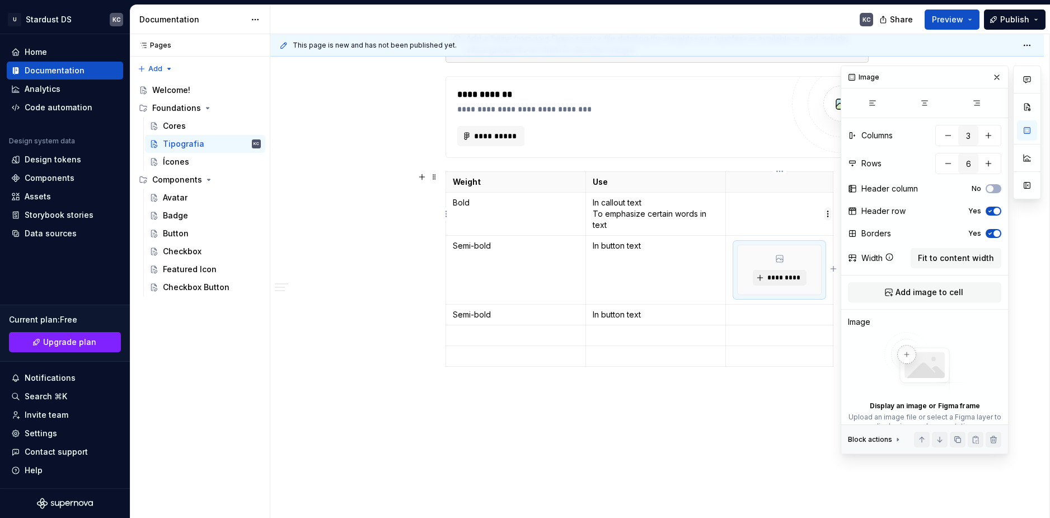
click at [826, 216] on html "U Stardust DS KC Home Documentation Analytics Code automation Design system dat…" at bounding box center [525, 259] width 1050 height 518
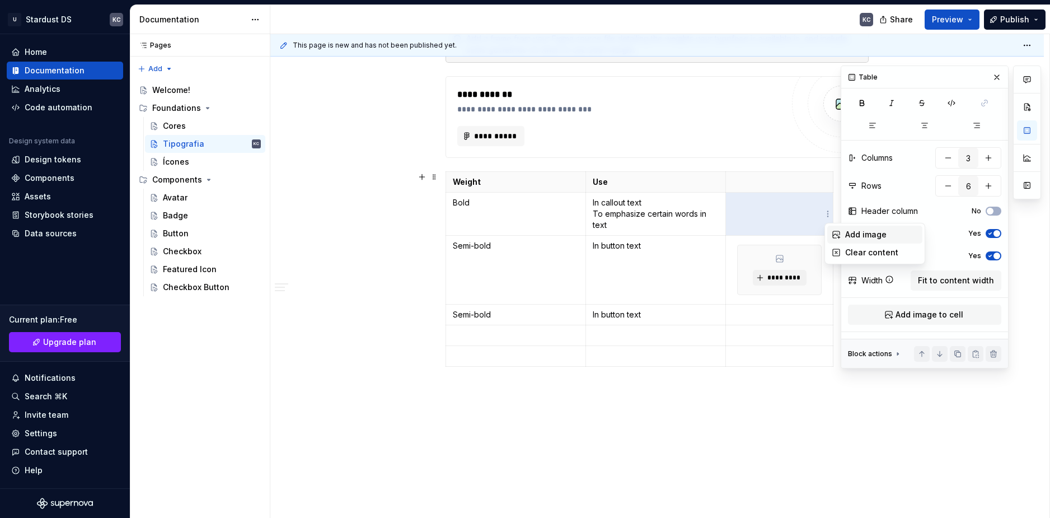
click at [846, 235] on div "Add image" at bounding box center [881, 234] width 73 height 11
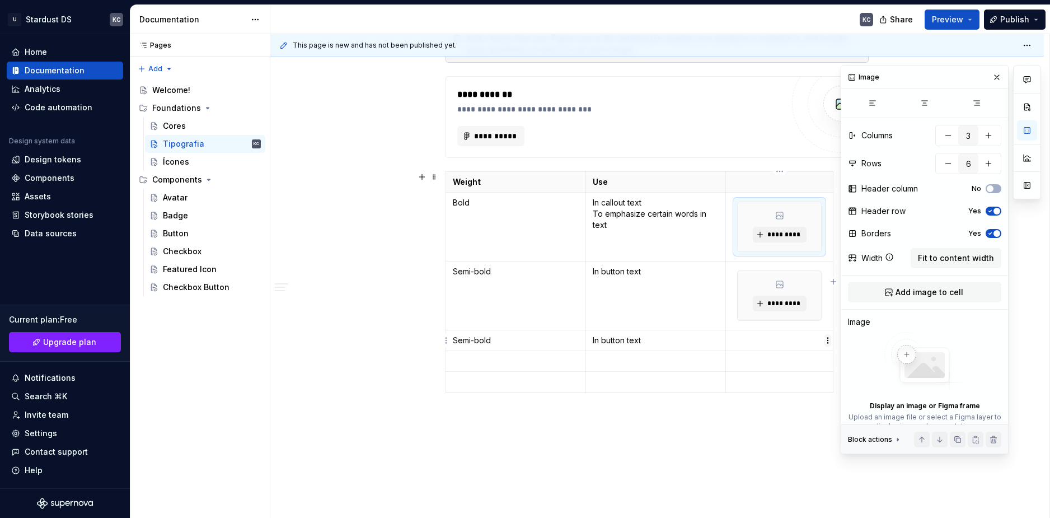
click at [828, 343] on html "U Stardust DS KC Home Documentation Analytics Code automation Design system dat…" at bounding box center [525, 259] width 1050 height 518
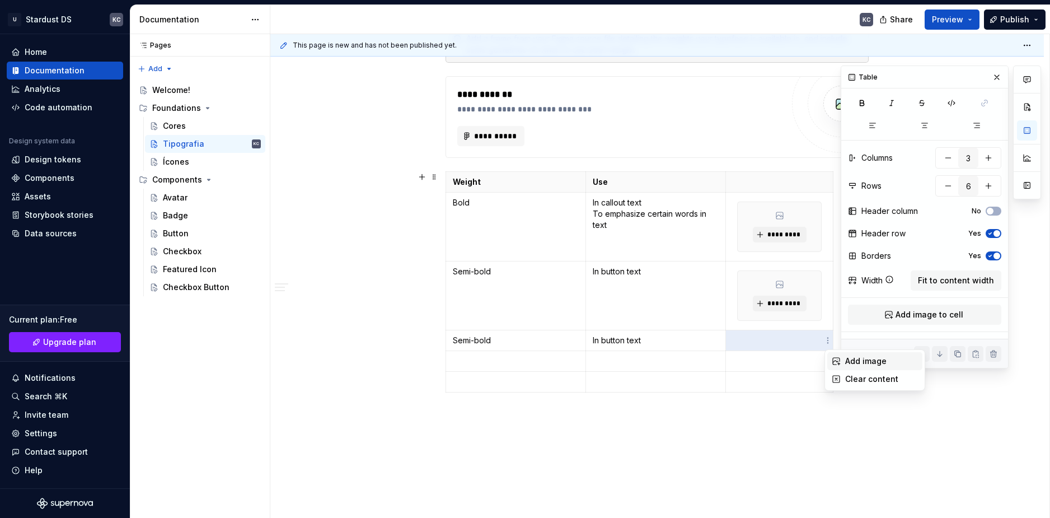
click at [845, 355] on div "Add image" at bounding box center [874, 361] width 95 height 18
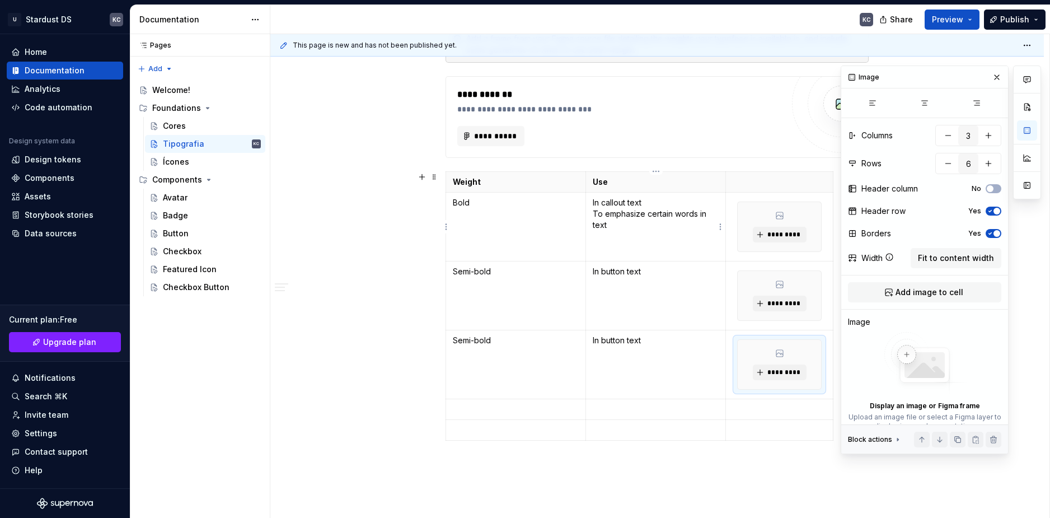
drag, startPoint x: 706, startPoint y: 365, endPoint x: 752, endPoint y: 137, distance: 233.0
drag, startPoint x: 752, startPoint y: 137, endPoint x: 742, endPoint y: 186, distance: 50.7
click at [742, 186] on p at bounding box center [779, 181] width 93 height 11
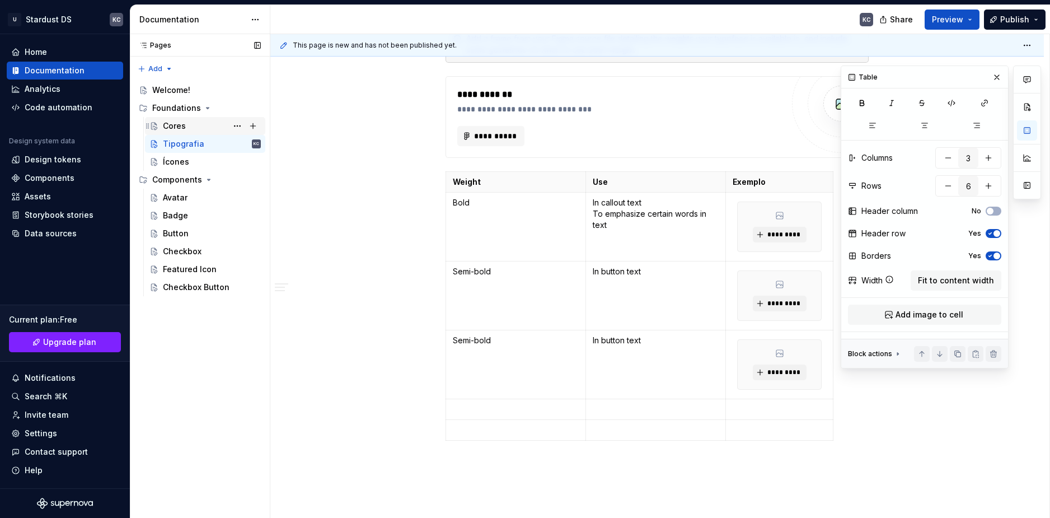
click at [176, 126] on div "Cores" at bounding box center [174, 125] width 23 height 11
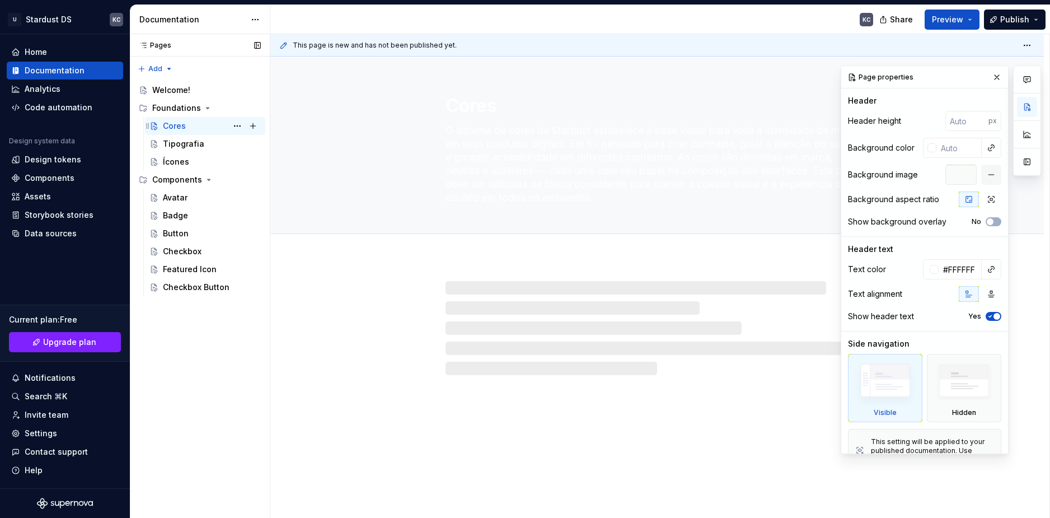
click at [202, 124] on div "Cores KC" at bounding box center [212, 126] width 98 height 16
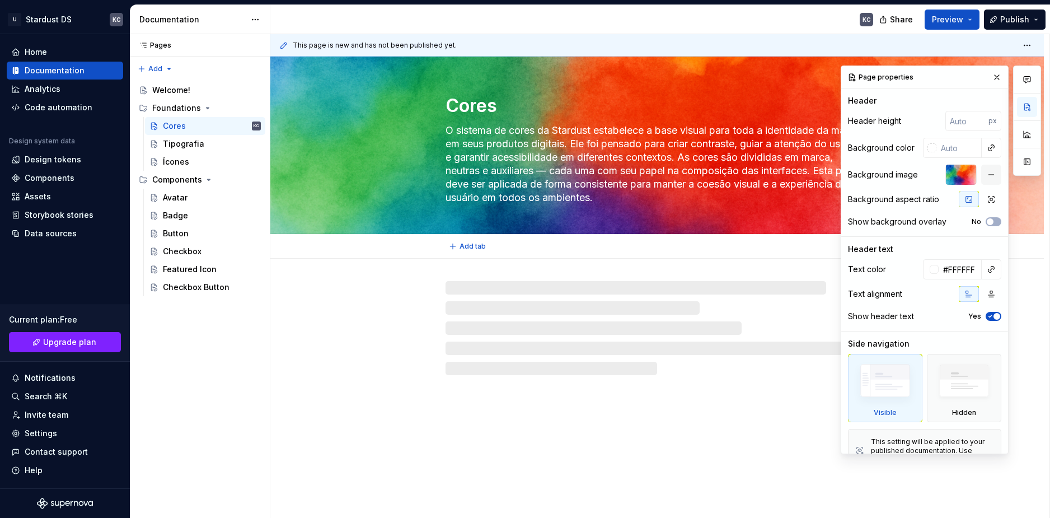
click at [467, 102] on textarea "Cores" at bounding box center [654, 105] width 423 height 27
type textarea "*"
type textarea "r"
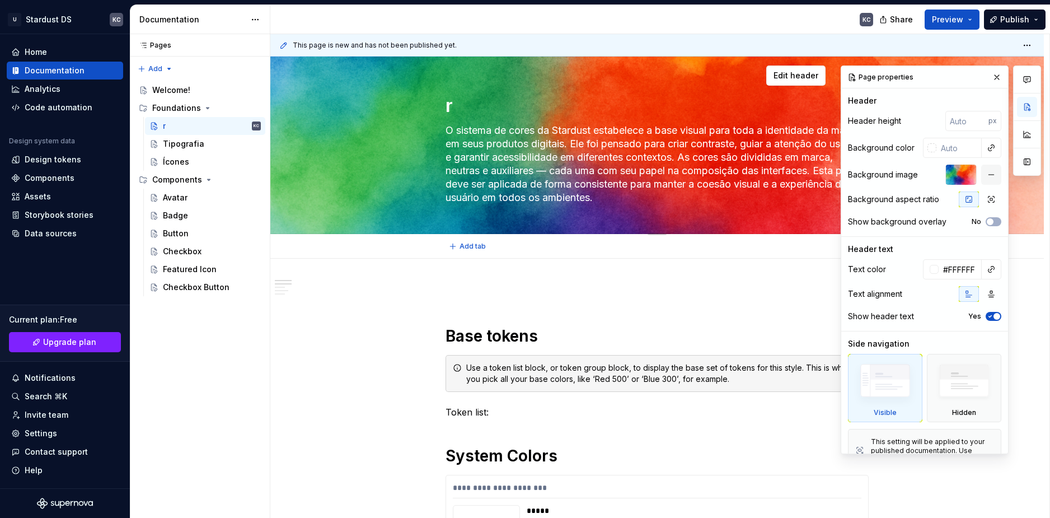
type textarea "*"
type textarea "rC"
type textarea "*"
type textarea "r"
type textarea "*"
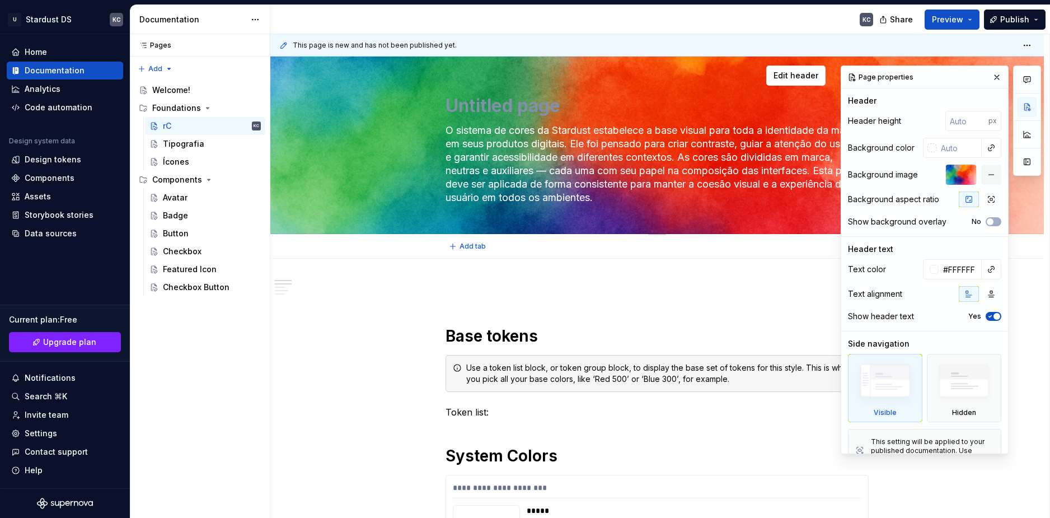
type textarea "*"
type textarea "C"
type textarea "*"
type textarea "Co"
type textarea "*"
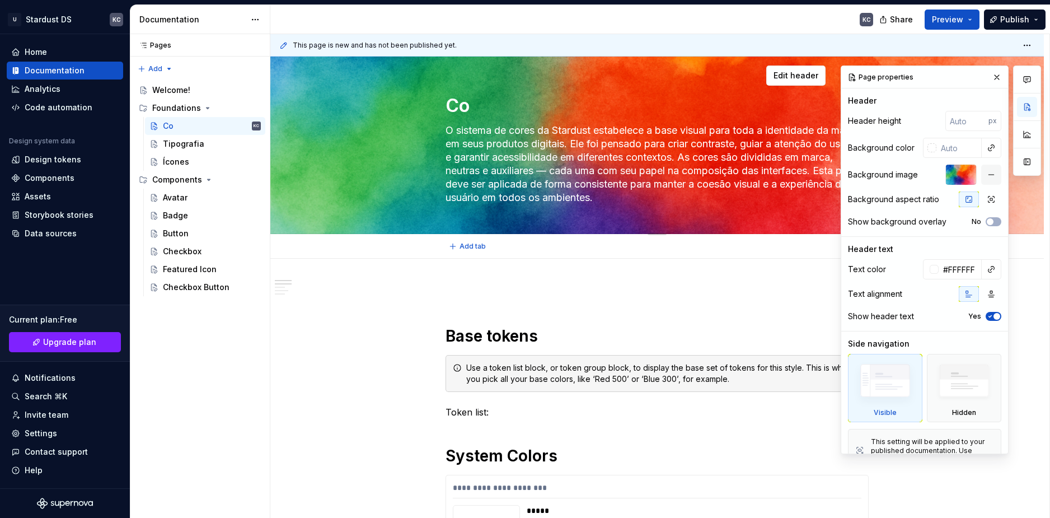
type textarea "Col"
type textarea "*"
type textarea "Colo"
type textarea "*"
type textarea "Color"
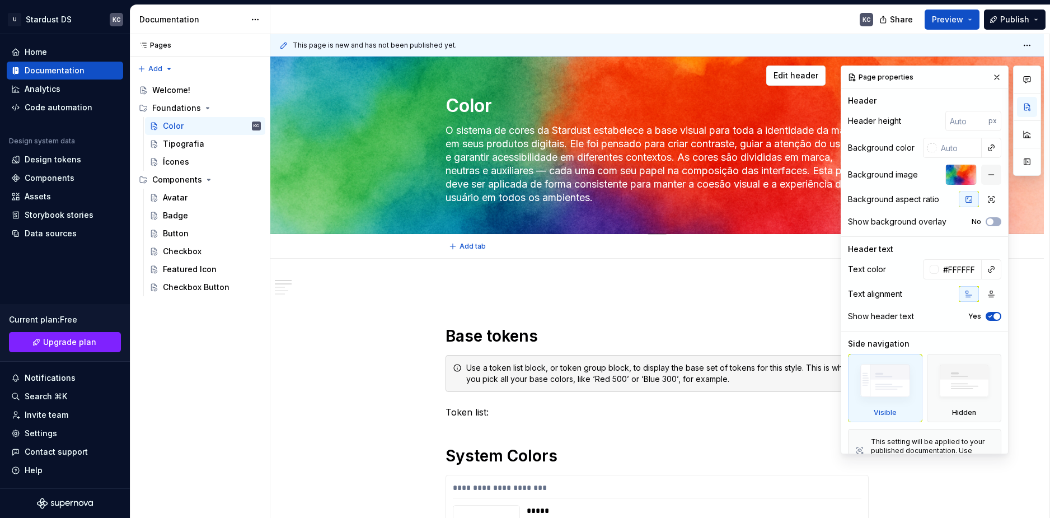
type textarea "*"
type textarea "Colors"
type textarea "*"
type textarea "Colors"
click at [176, 143] on div "Tipografia" at bounding box center [183, 143] width 41 height 11
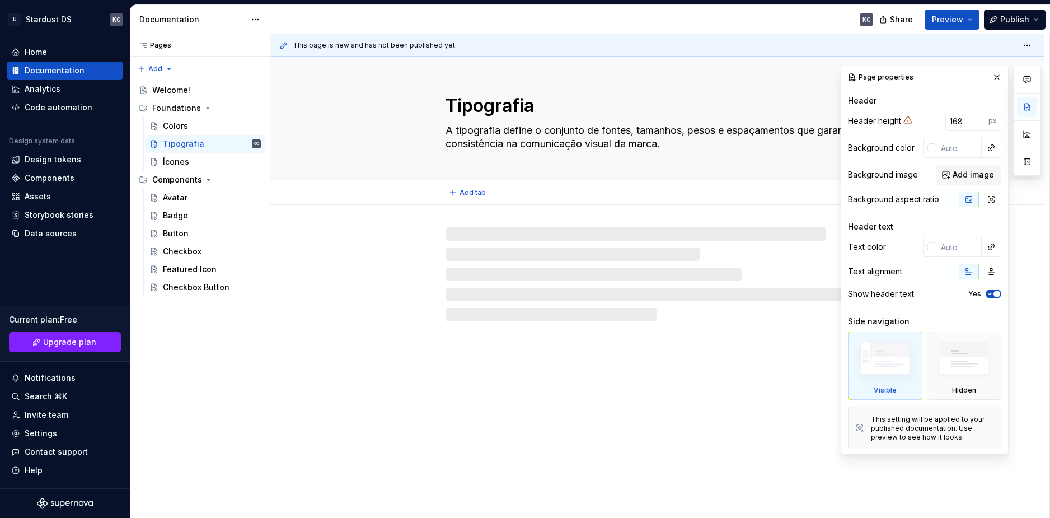
click at [481, 110] on textarea "Tipografia" at bounding box center [654, 105] width 423 height 27
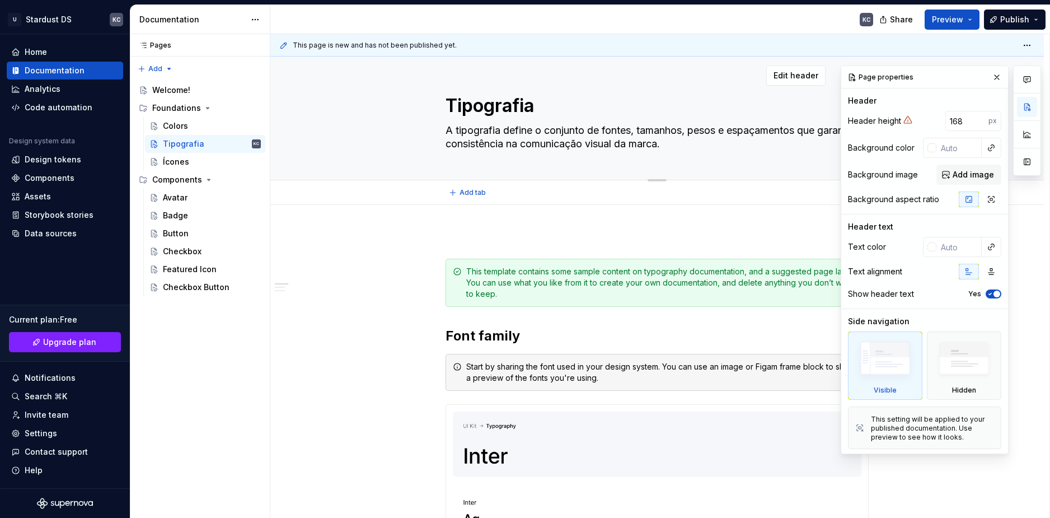
drag, startPoint x: 536, startPoint y: 102, endPoint x: 509, endPoint y: 100, distance: 27.0
click at [509, 100] on textarea "Tipografia" at bounding box center [654, 105] width 423 height 27
type textarea "*"
type textarea "Tipograp"
type textarea "*"
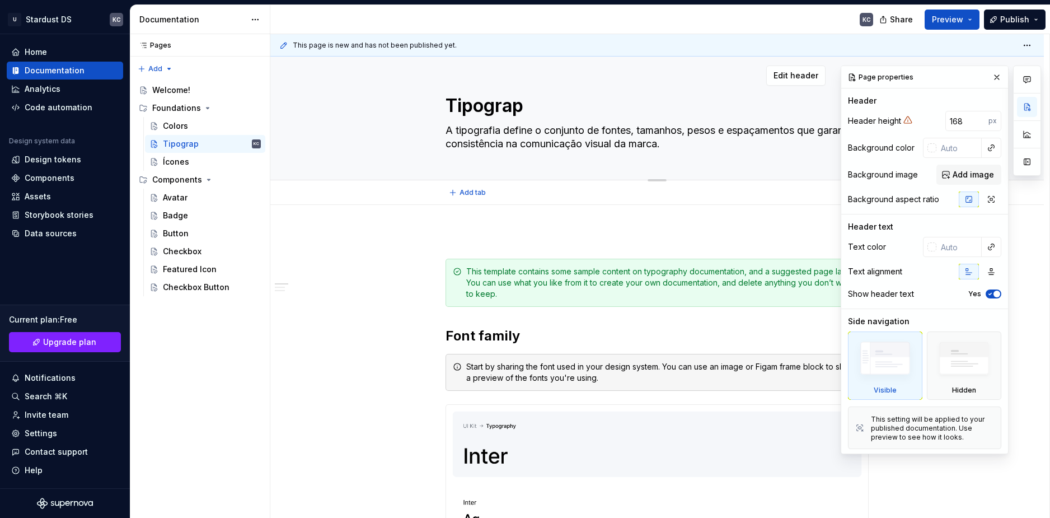
type textarea "Tipograph"
type textarea "*"
type textarea "Tipography"
type textarea "*"
type textarea "Tipography"
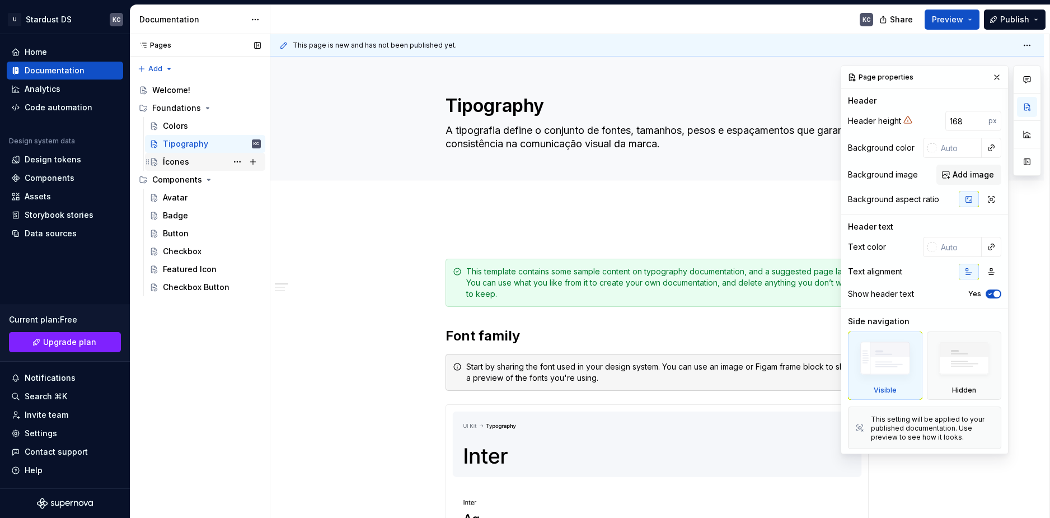
click at [190, 163] on div "Ícones" at bounding box center [212, 162] width 98 height 16
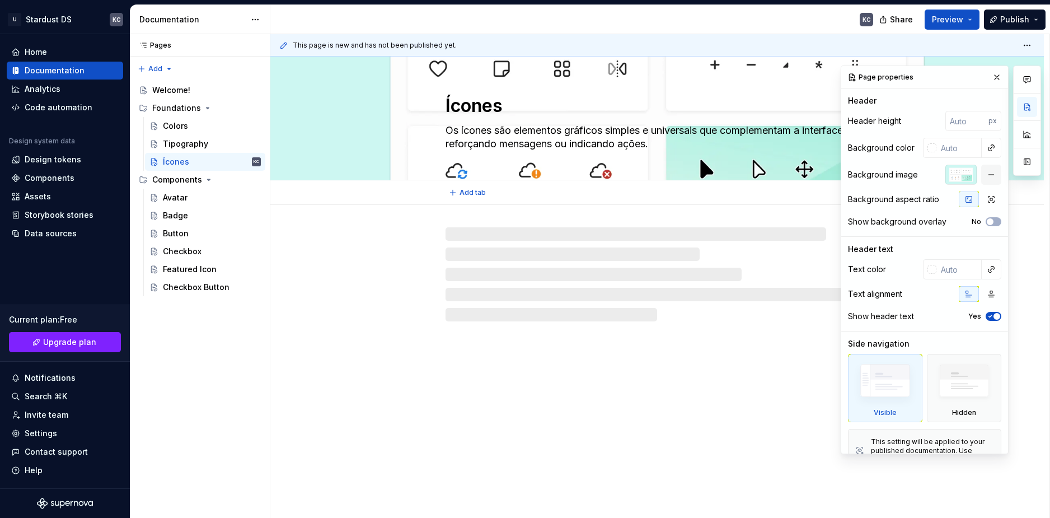
click at [469, 100] on textarea "Ícones" at bounding box center [654, 105] width 423 height 27
type textarea "*"
type textarea "I"
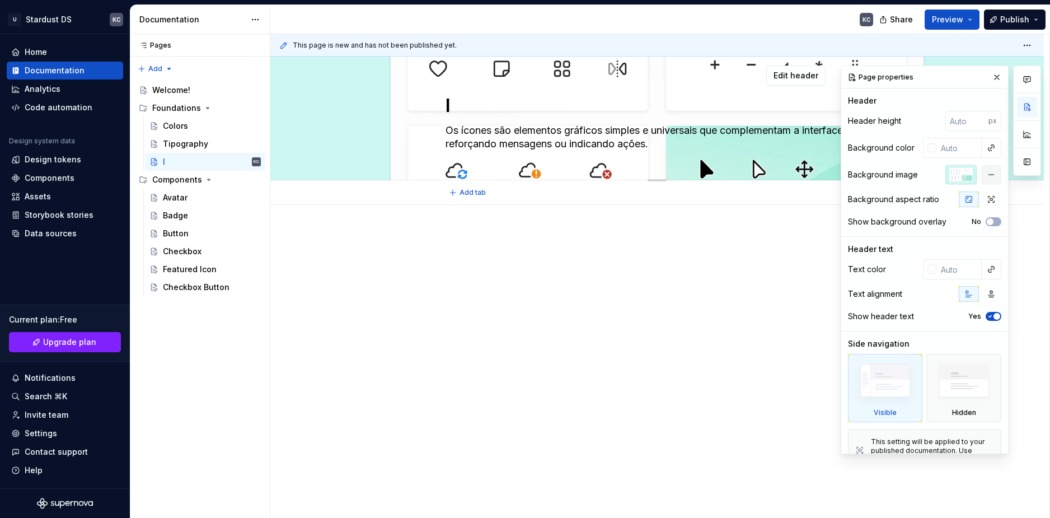
type textarea "*"
type textarea "Iv"
type textarea "*"
type textarea "I"
type textarea "*"
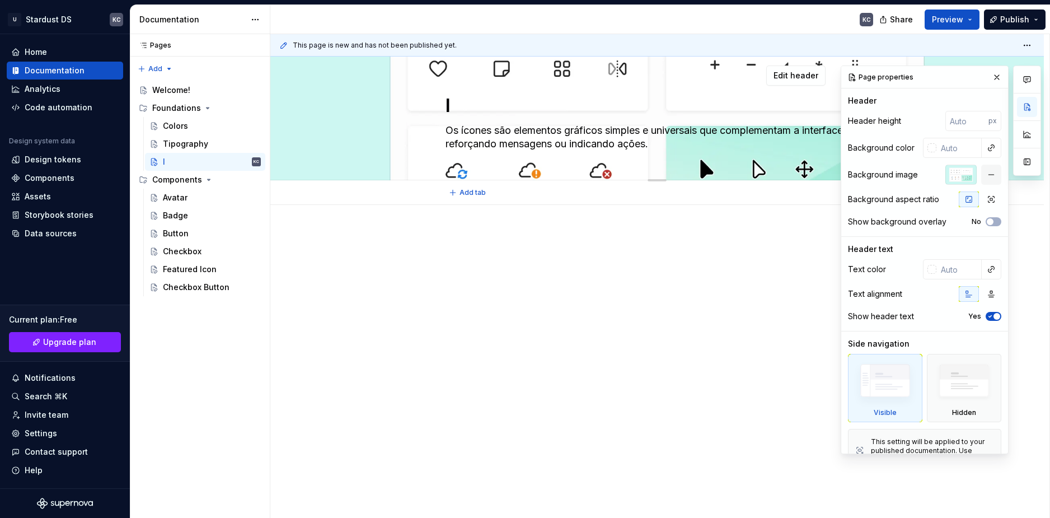
type textarea "Ic"
type textarea "*"
type textarea "Ico"
type textarea "*"
type textarea "Icon"
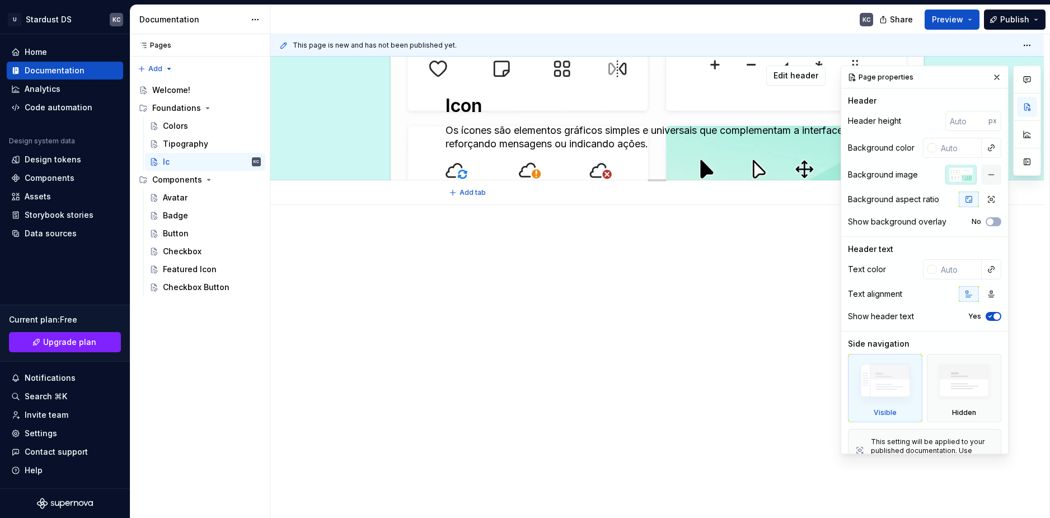
type textarea "*"
type textarea "Icons"
type textarea "*"
type textarea "Icons"
click at [184, 143] on div "Tipography" at bounding box center [185, 143] width 45 height 11
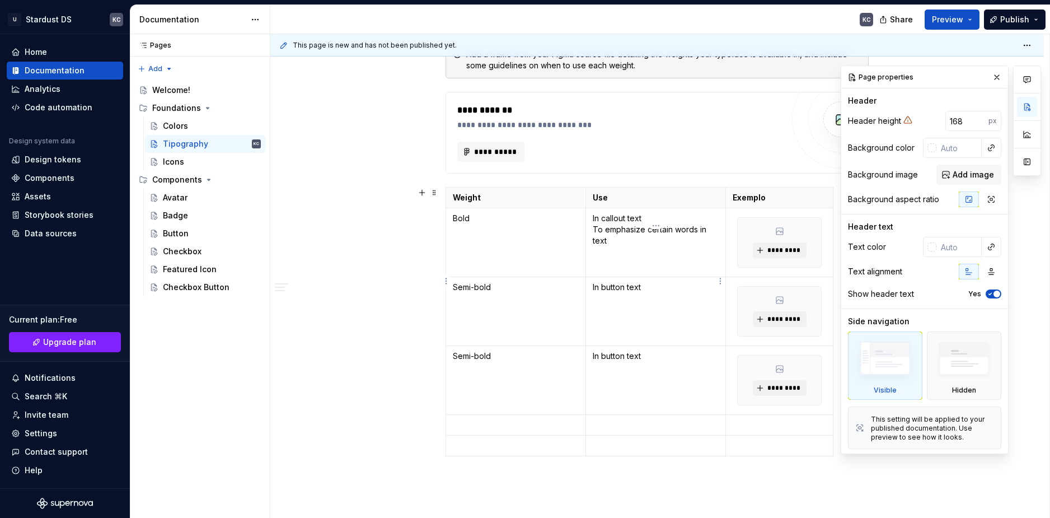
scroll to position [1288, 0]
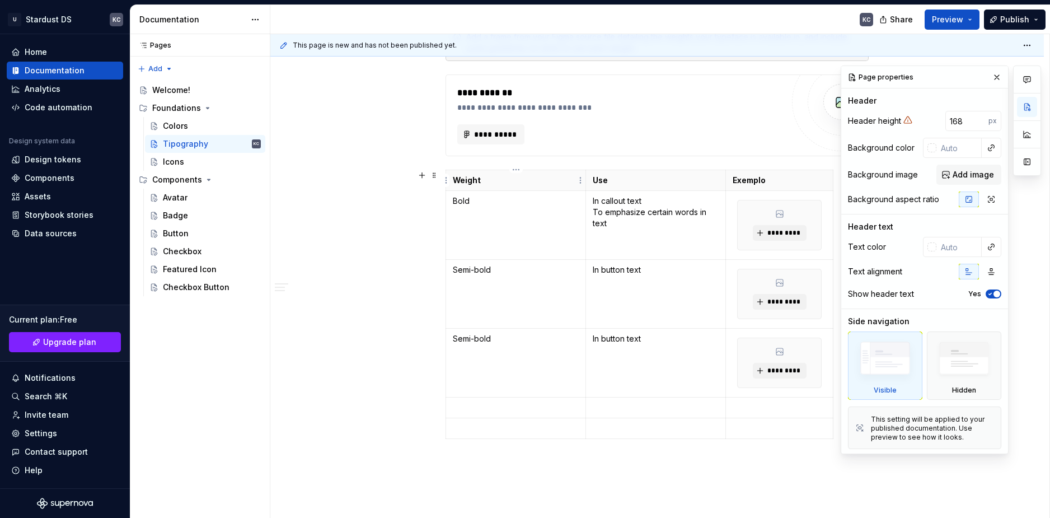
click at [461, 177] on p "Weight" at bounding box center [516, 180] width 126 height 11
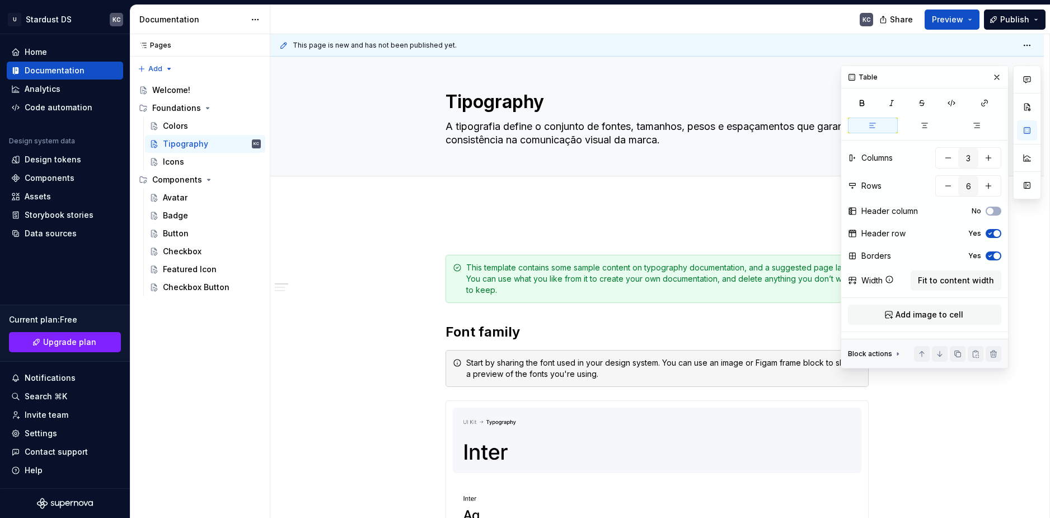
scroll to position [0, 0]
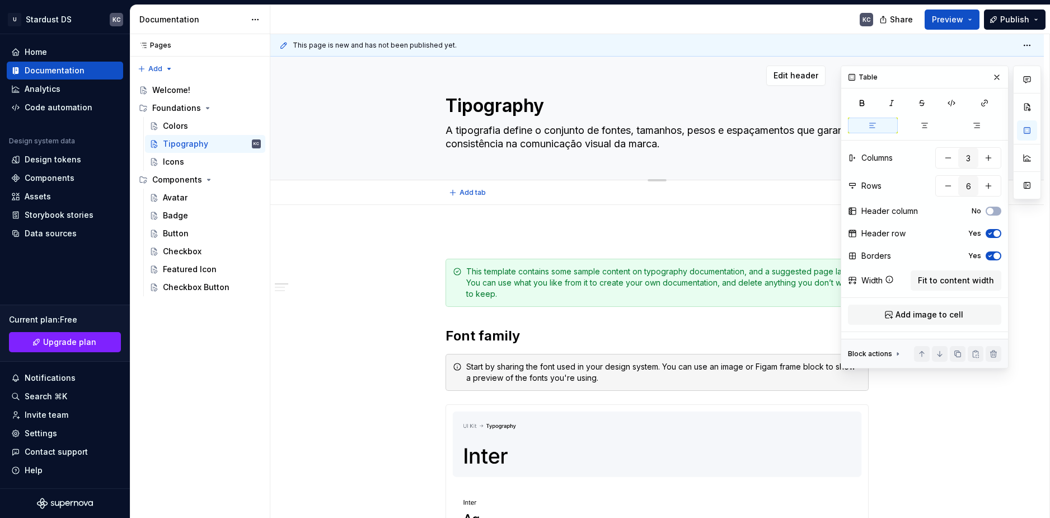
click at [774, 92] on textarea "Tipography" at bounding box center [654, 105] width 423 height 27
click at [811, 81] on button "Edit header" at bounding box center [795, 75] width 59 height 20
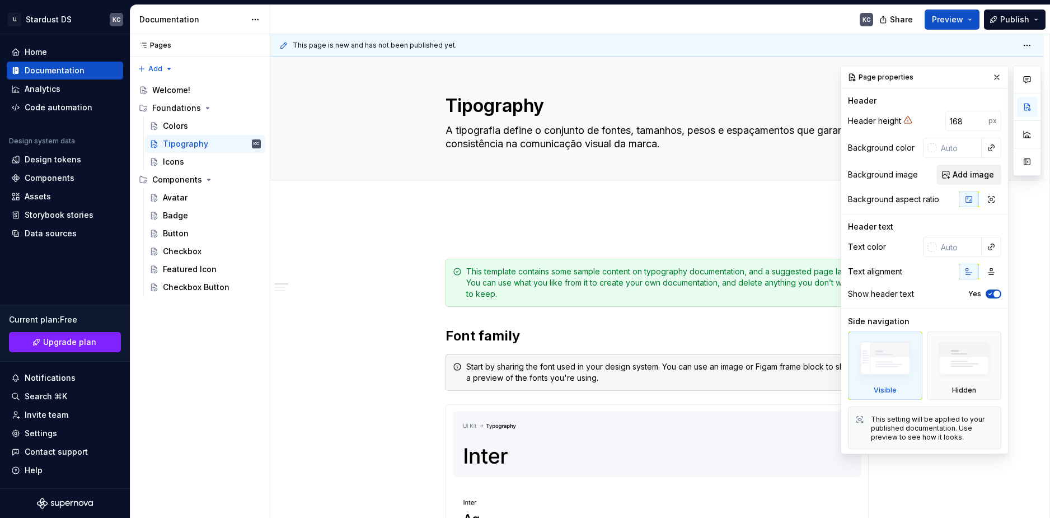
click at [977, 180] on span "Add image" at bounding box center [973, 174] width 41 height 11
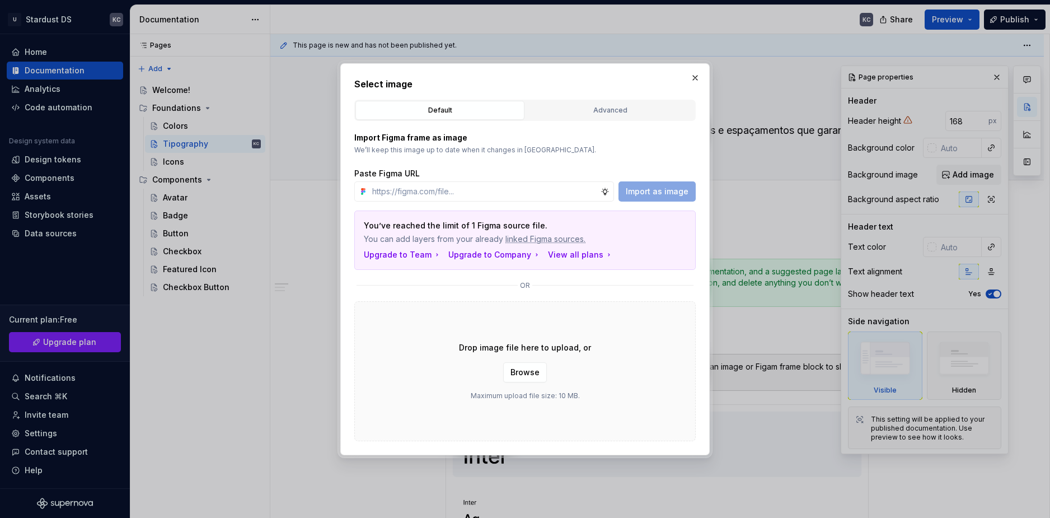
click at [528, 359] on div "Drop image file here to upload, or Browse Maximum upload file size: 10 MB." at bounding box center [524, 371] width 341 height 140
click at [519, 369] on span "Browse" at bounding box center [525, 372] width 29 height 11
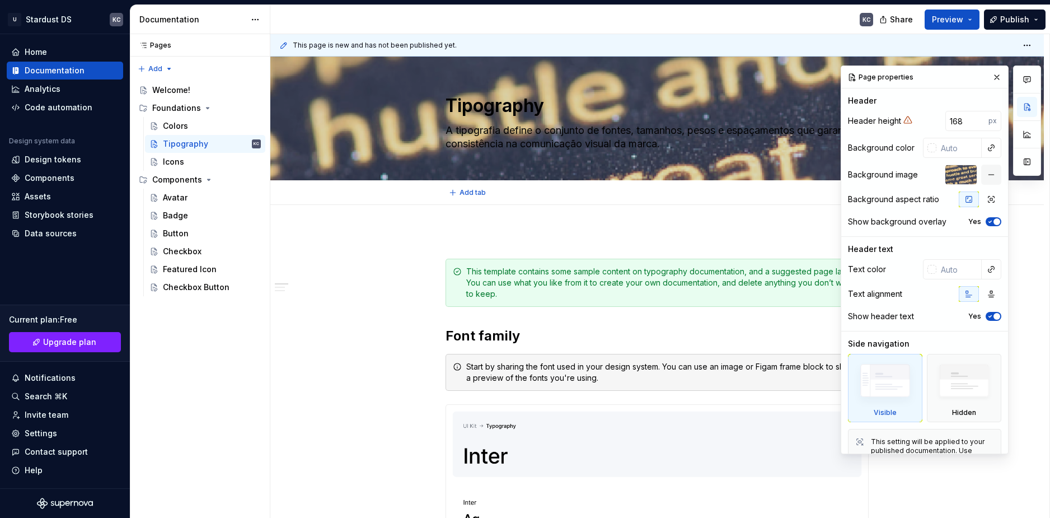
type textarea "*"
click at [577, 106] on textarea "Tipography" at bounding box center [654, 105] width 423 height 27
type textarea "*"
click at [629, 203] on div "Add tab" at bounding box center [657, 192] width 774 height 25
type textarea "*"
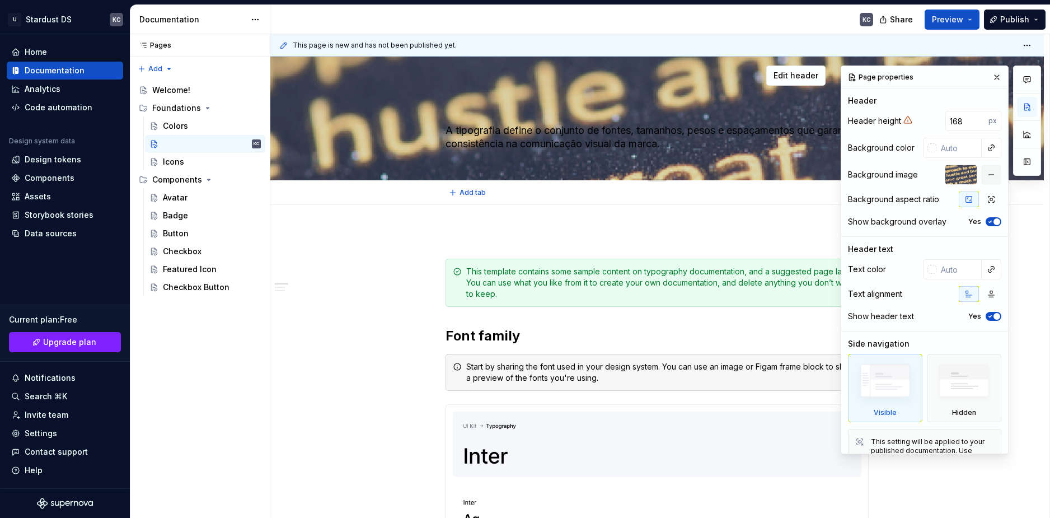
type textarea "Tipography"
type textarea "*"
type textarea "Untitled page"
type textarea "*"
type textarea "Untitled page"
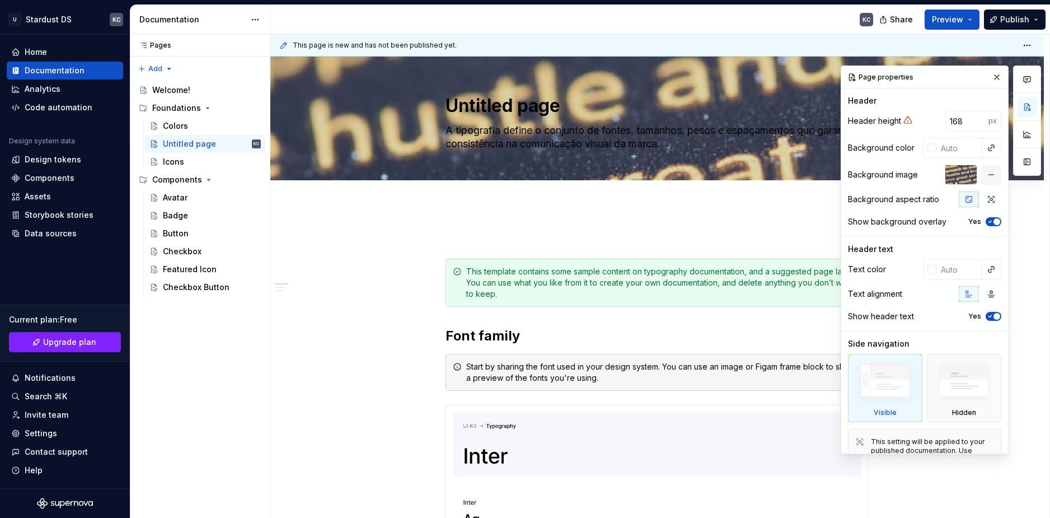
drag, startPoint x: 592, startPoint y: 230, endPoint x: 572, endPoint y: 205, distance: 31.8
click at [592, 227] on div "**********" at bounding box center [659, 276] width 779 height 484
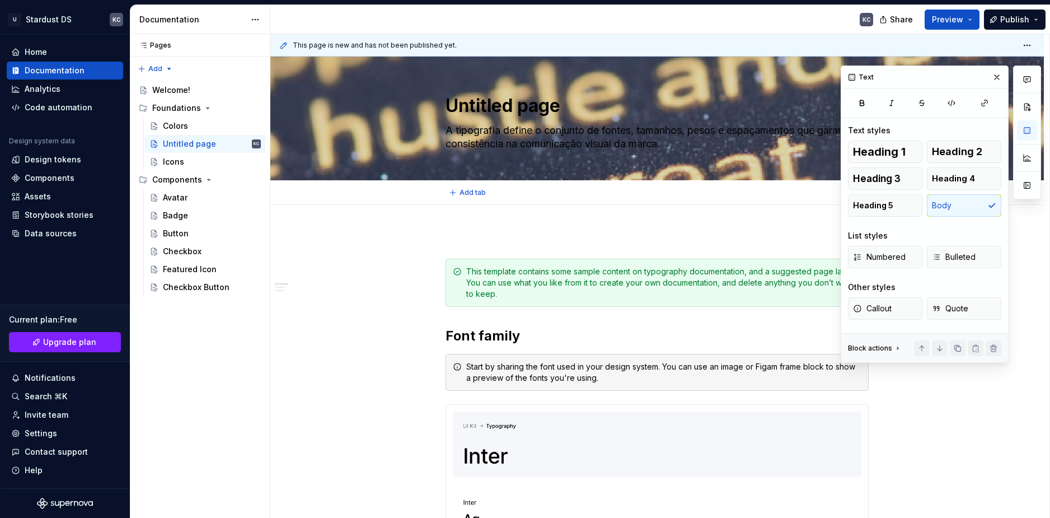
type textarea "*"
type textarea "Untitled pageTipography"
click at [517, 102] on textarea "Untitled pageTipography" at bounding box center [654, 105] width 423 height 27
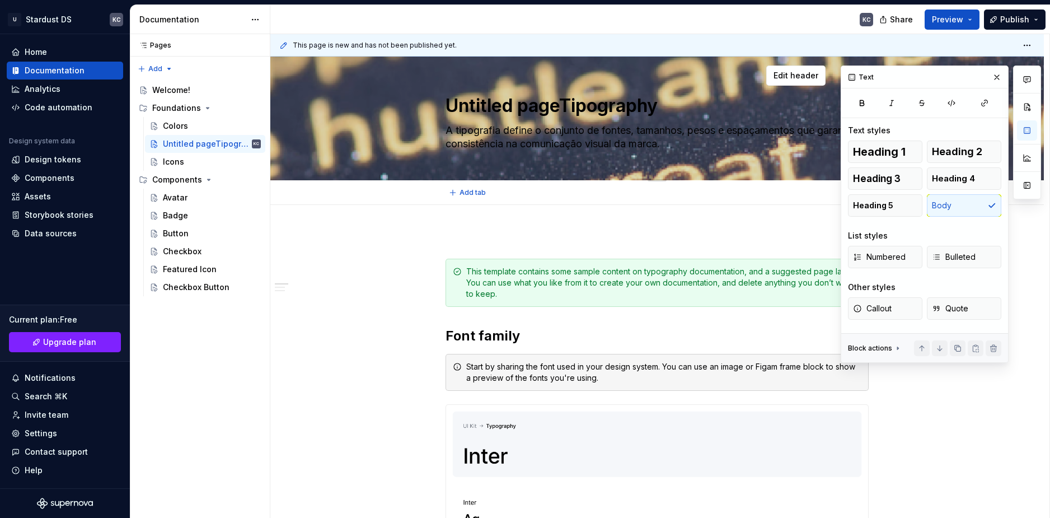
type textarea "*"
type textarea "T"
type textarea "*"
type textarea "Ti"
type textarea "*"
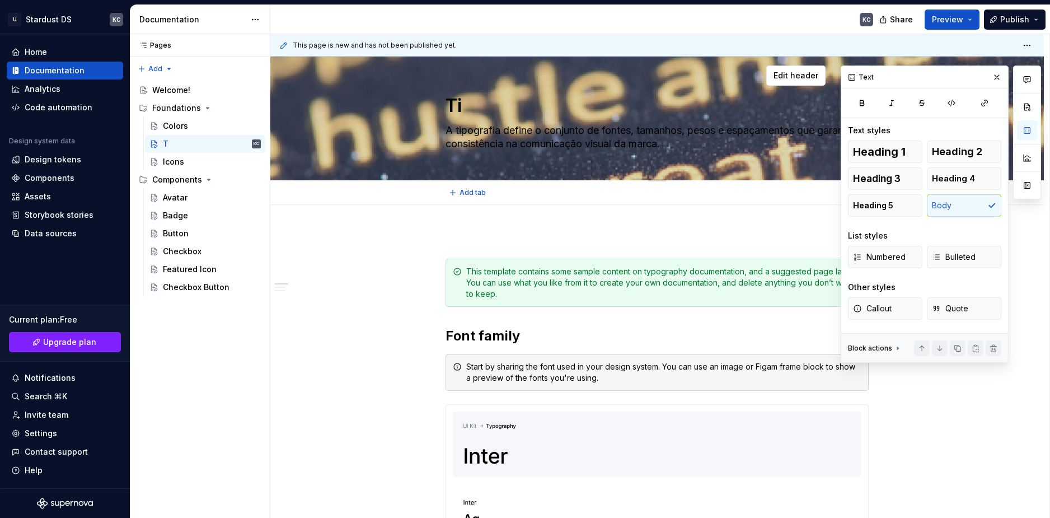
type textarea "Tiu"
type textarea "*"
type textarea "Ti"
type textarea "*"
type textarea "Tip"
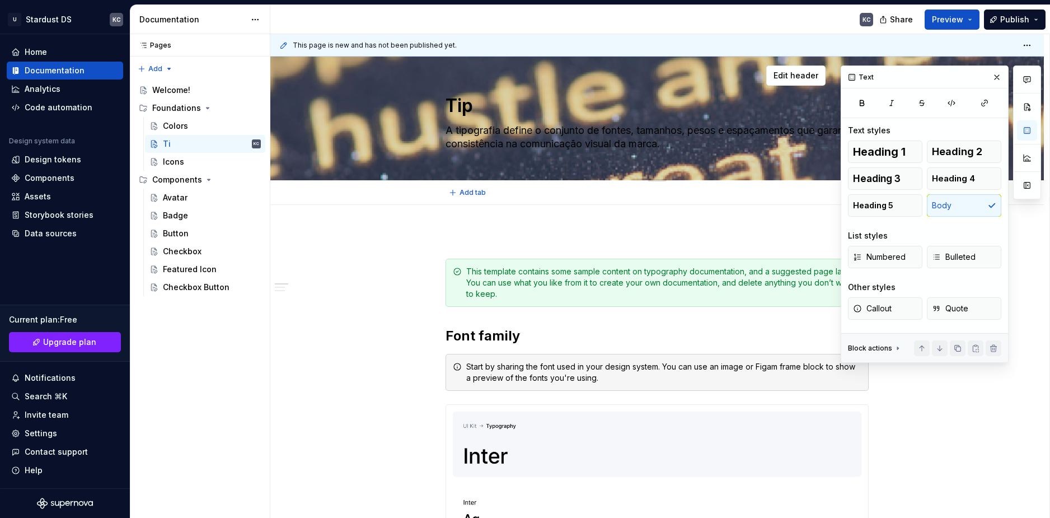
type textarea "*"
type textarea "Tipo"
type textarea "*"
type textarea "Tipog"
type textarea "*"
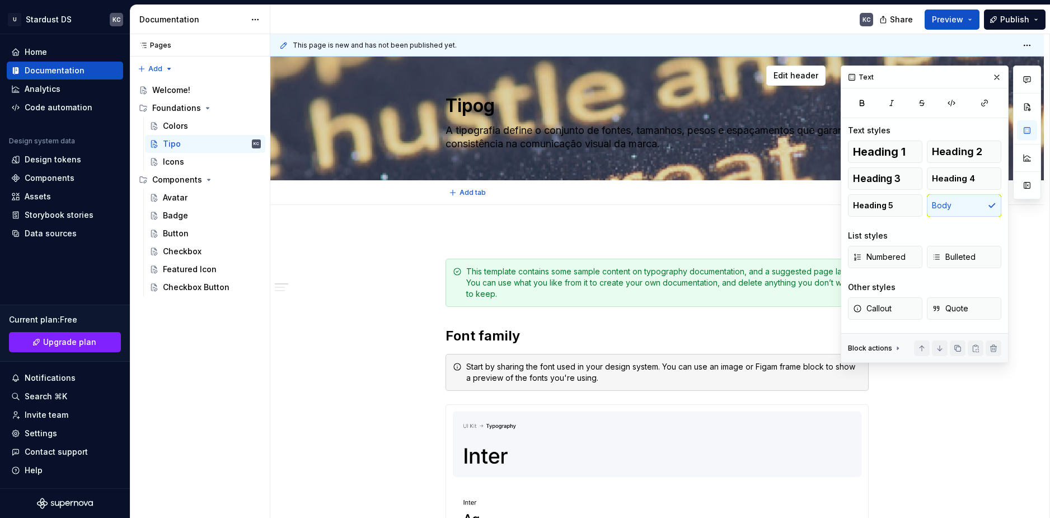
type textarea "Tipogr"
type textarea "*"
type textarea "Tipogra"
type textarea "*"
type textarea "Tipograp"
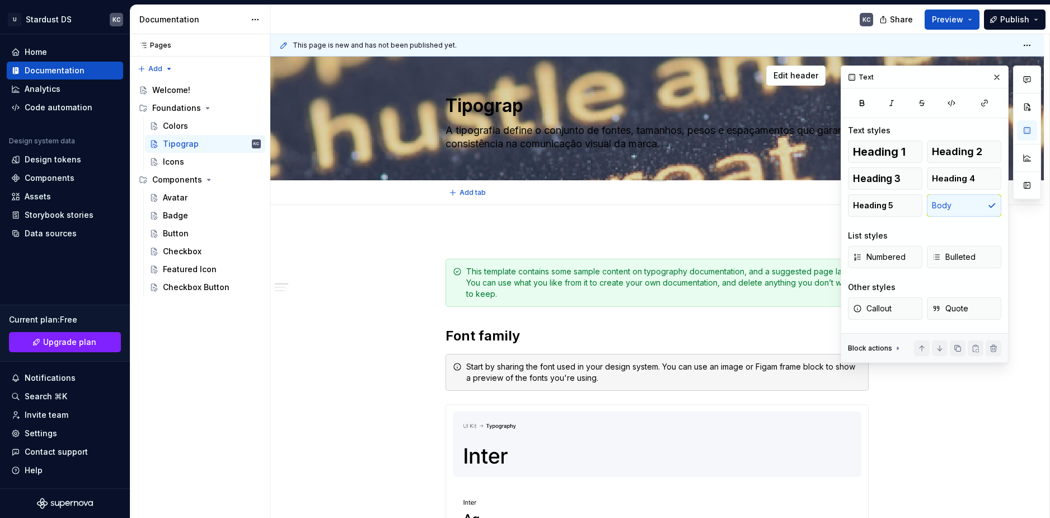
type textarea "*"
type textarea "Tipograph"
type textarea "*"
type textarea "Tipography"
type textarea "*"
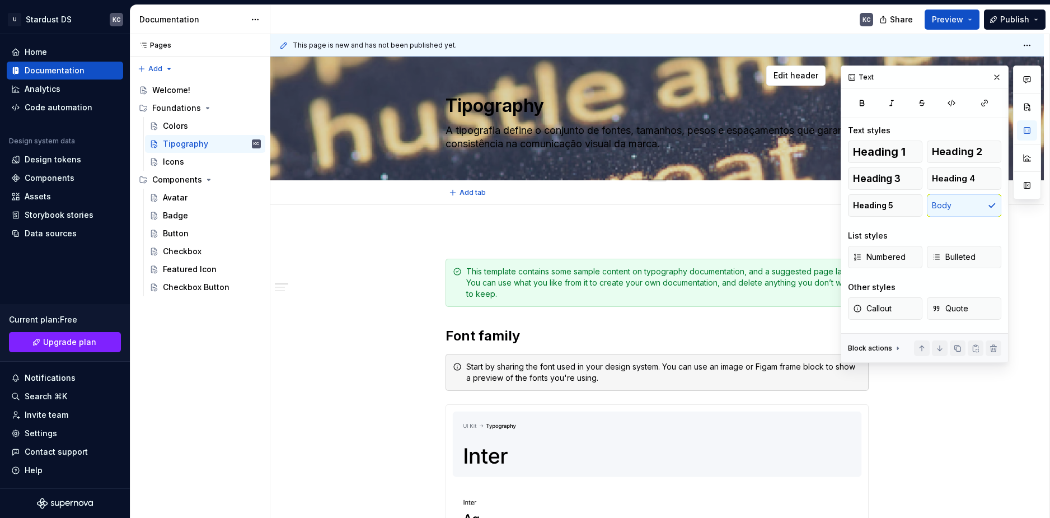
type textarea "Tipography"
click at [510, 88] on div "Tipography A tipografia define o conjunto [PERSON_NAME], tamanhos, pesos e espa…" at bounding box center [657, 118] width 423 height 123
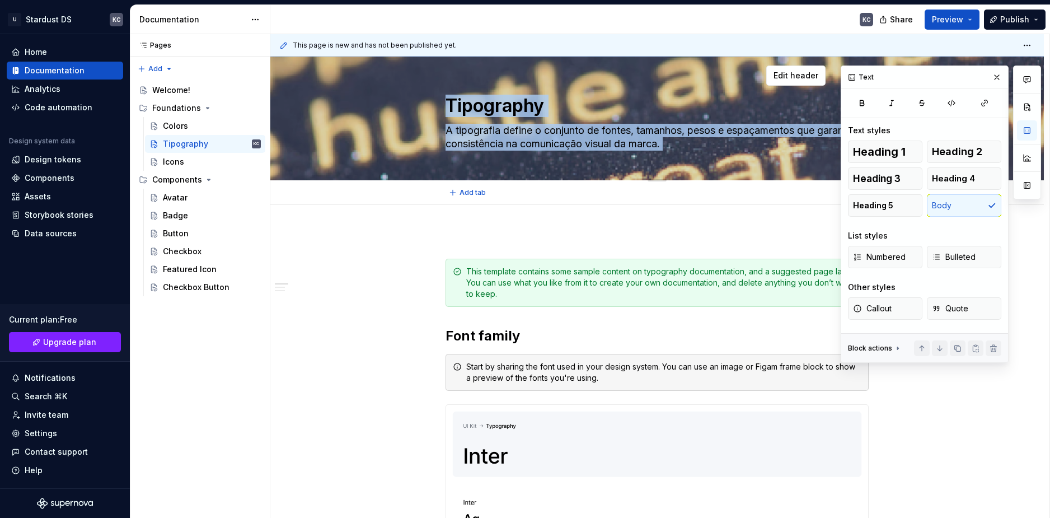
click at [510, 88] on div "Tipography A tipografia define o conjunto [PERSON_NAME], tamanhos, pesos e espa…" at bounding box center [657, 118] width 423 height 123
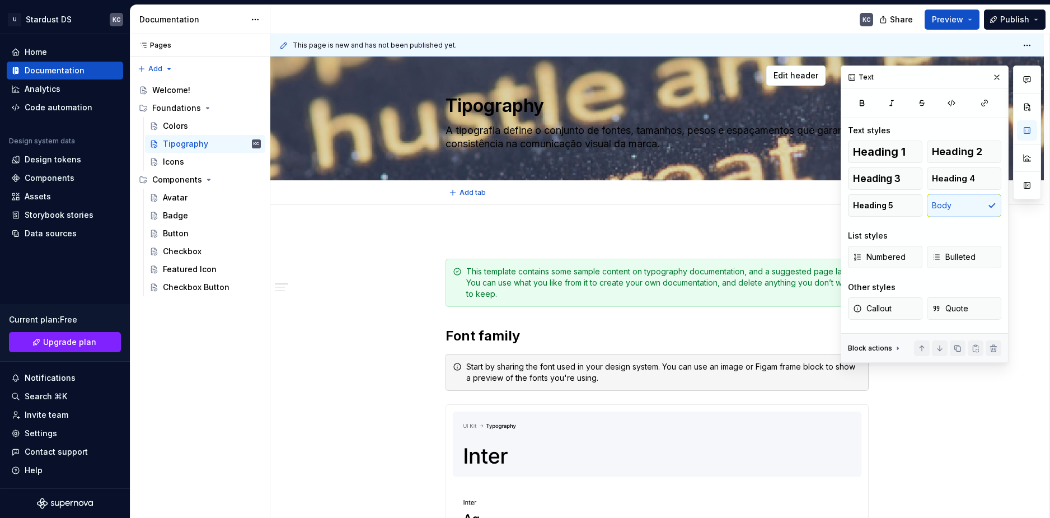
click at [673, 147] on textarea "A tipografia define o conjunto de fontes, tamanhos, pesos e espaçamentos que ga…" at bounding box center [654, 136] width 423 height 31
click at [484, 99] on textarea "Tipography" at bounding box center [654, 105] width 423 height 27
click at [801, 72] on span "Edit header" at bounding box center [796, 75] width 45 height 11
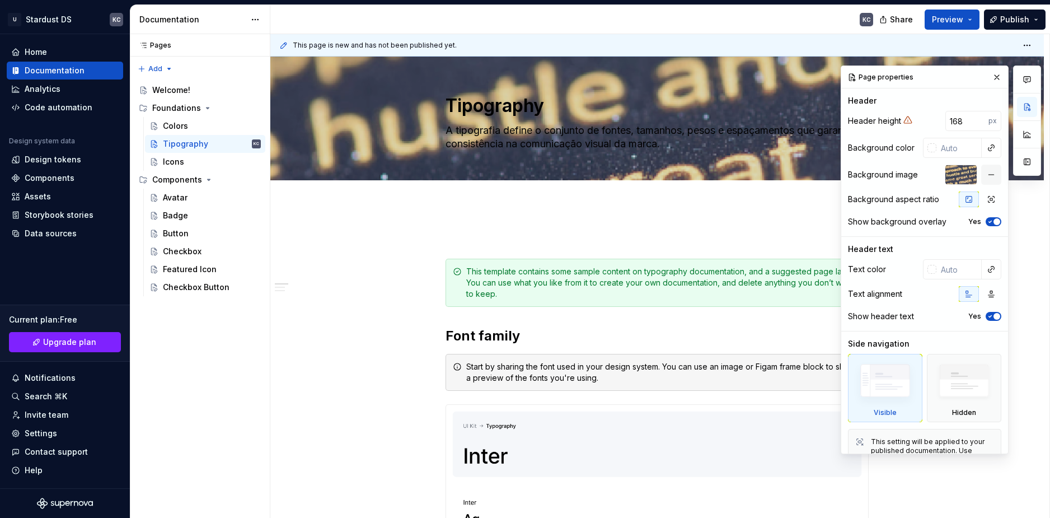
click at [994, 221] on span "button" at bounding box center [997, 221] width 7 height 7
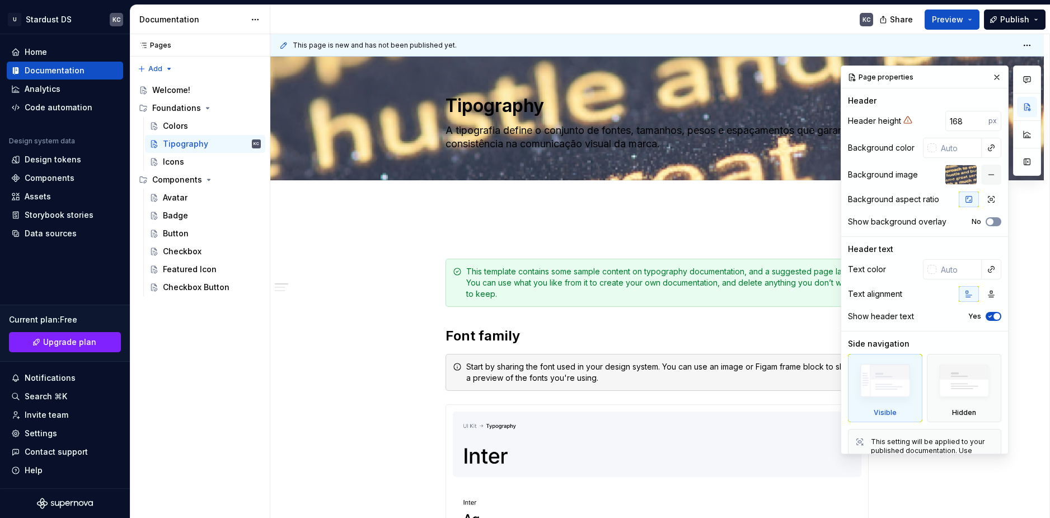
click at [989, 221] on button "No" at bounding box center [994, 221] width 16 height 9
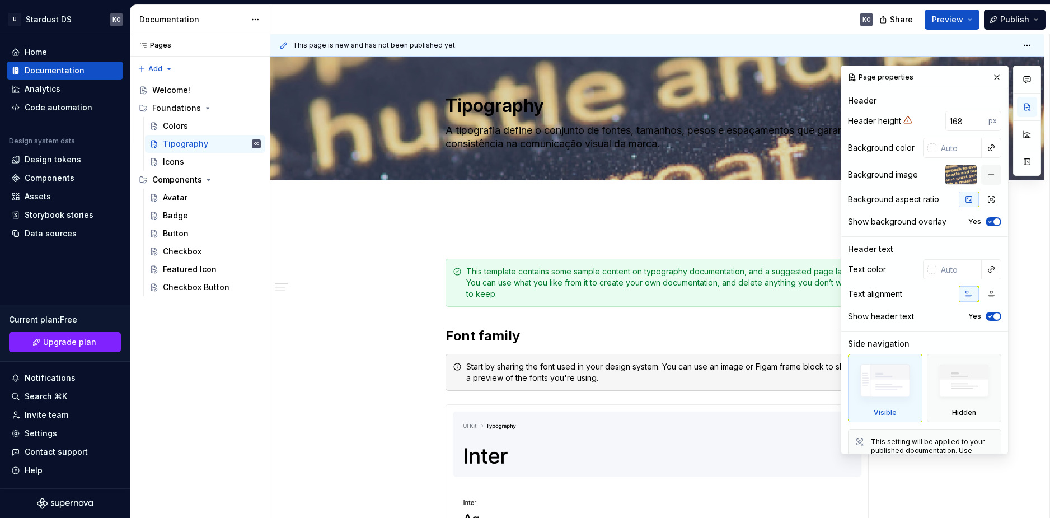
click at [994, 221] on span "button" at bounding box center [997, 221] width 7 height 7
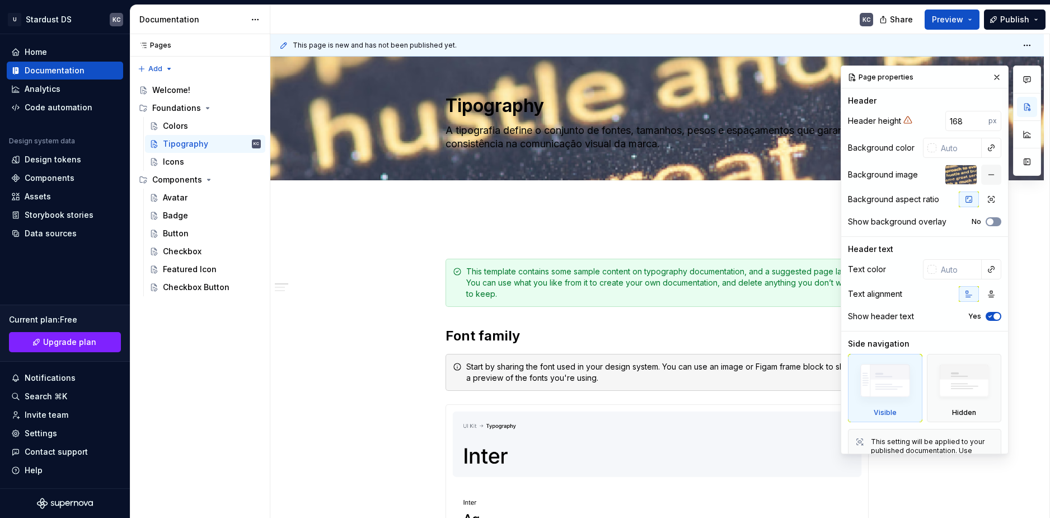
click at [987, 221] on span "button" at bounding box center [990, 221] width 7 height 7
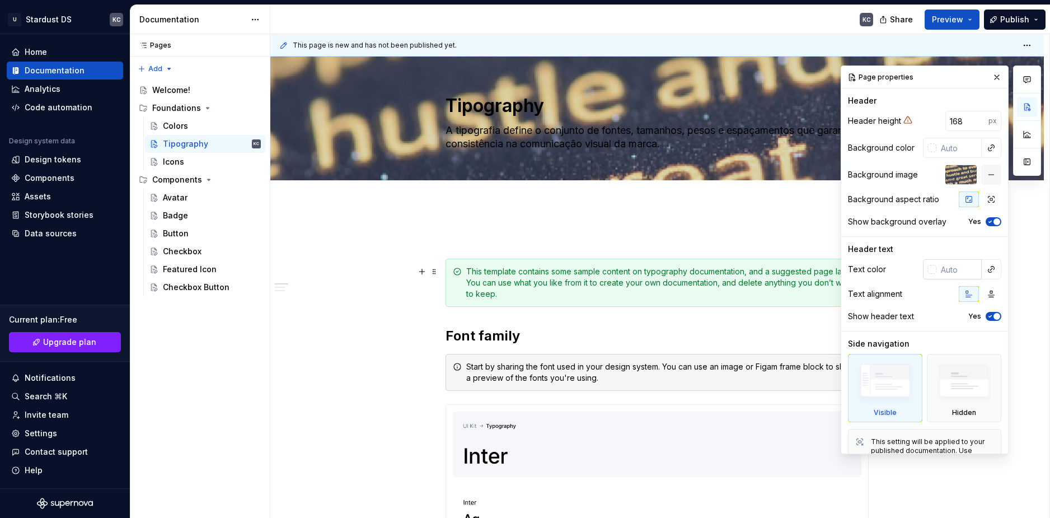
click at [944, 275] on input "text" at bounding box center [959, 269] width 45 height 20
click at [994, 316] on span "button" at bounding box center [997, 316] width 7 height 7
click at [987, 316] on span "button" at bounding box center [990, 316] width 7 height 7
click at [910, 118] on icon at bounding box center [908, 119] width 9 height 9
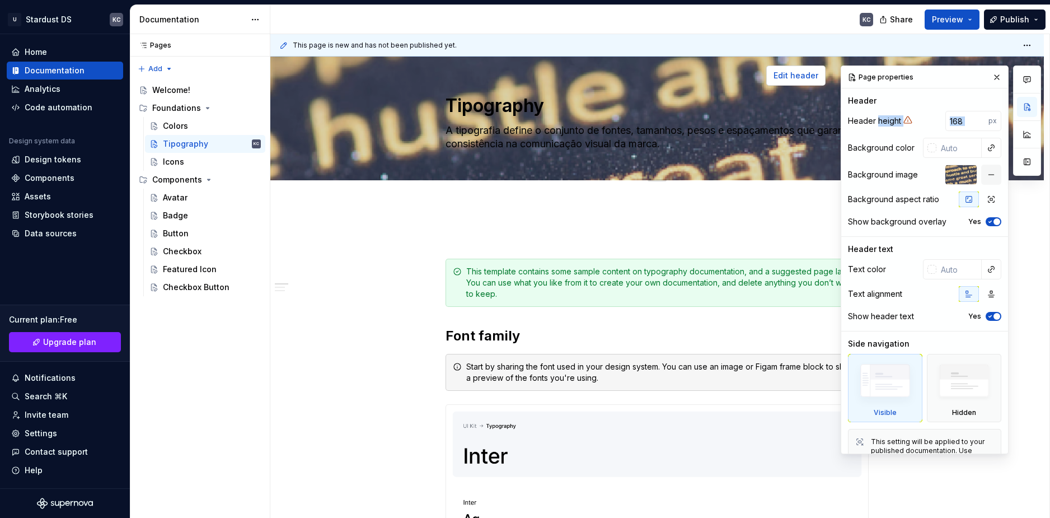
click at [996, 81] on button "button" at bounding box center [997, 77] width 16 height 16
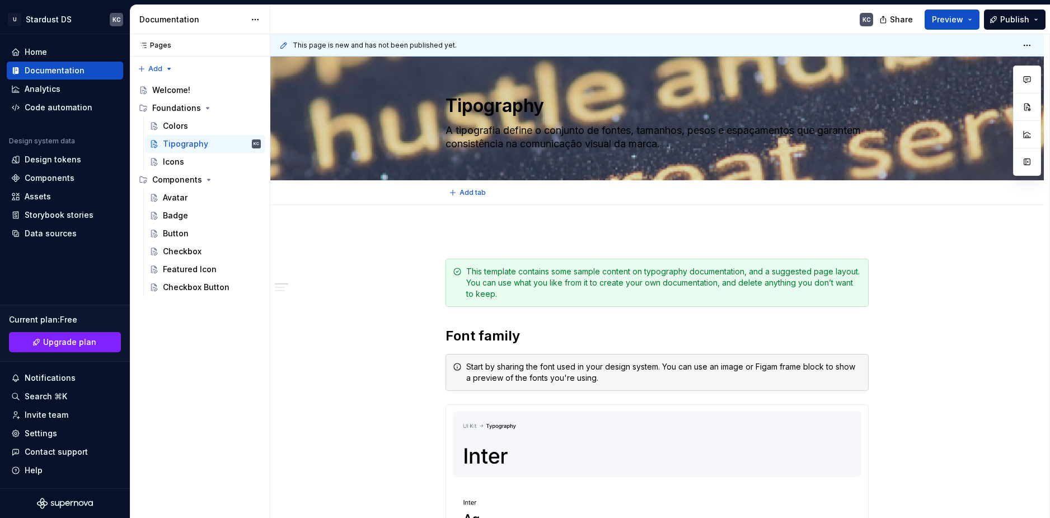
type textarea "*"
